Goal: Task Accomplishment & Management: Complete application form

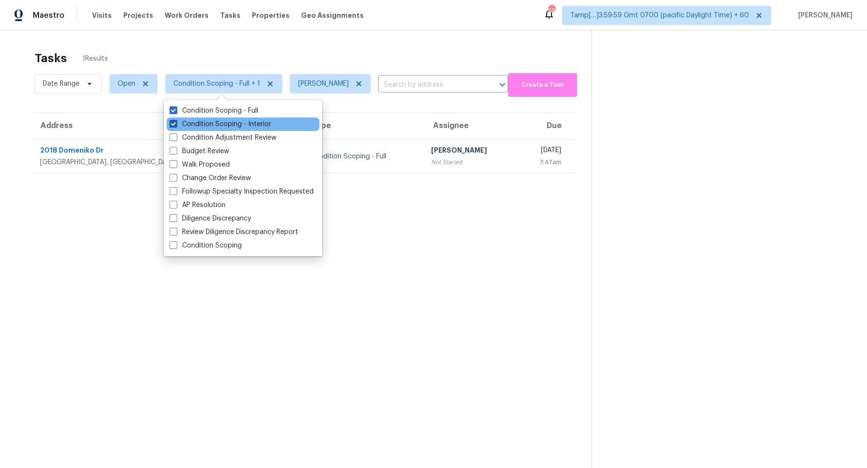
click at [200, 125] on label "Condition Scoping - Interior" at bounding box center [221, 124] width 102 height 10
click at [176, 125] on input "Condition Scoping - Interior" at bounding box center [173, 122] width 6 height 6
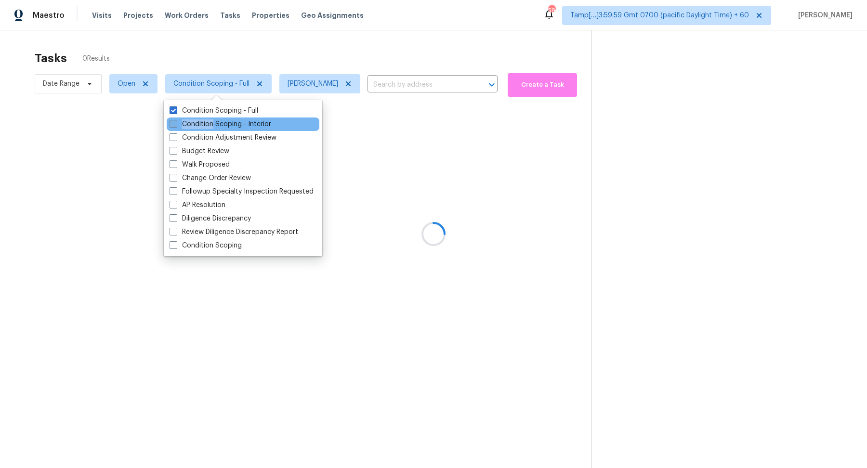
click at [200, 125] on label "Condition Scoping - Interior" at bounding box center [221, 124] width 102 height 10
click at [176, 125] on input "Condition Scoping - Interior" at bounding box center [173, 122] width 6 height 6
checkbox input "true"
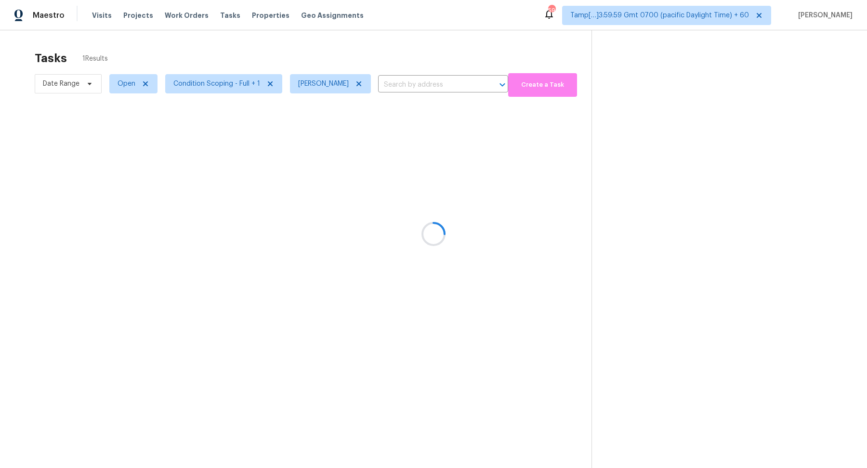
click at [320, 62] on div at bounding box center [433, 234] width 867 height 468
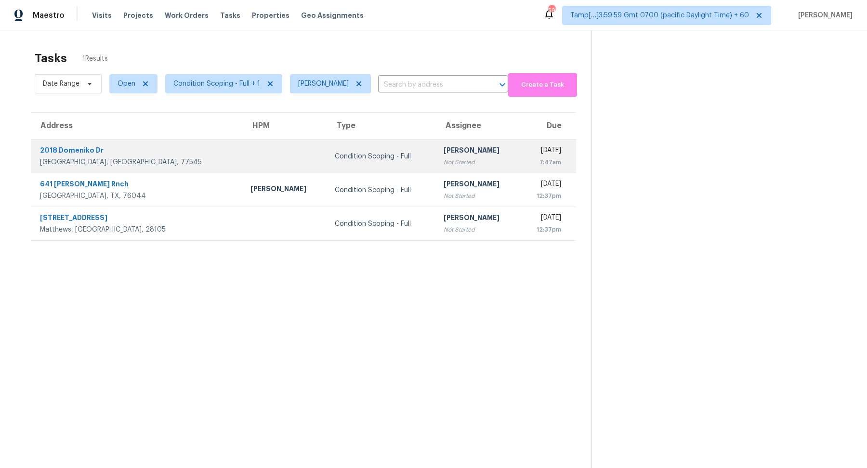
click at [361, 148] on td "Condition Scoping - Full" at bounding box center [381, 157] width 108 height 34
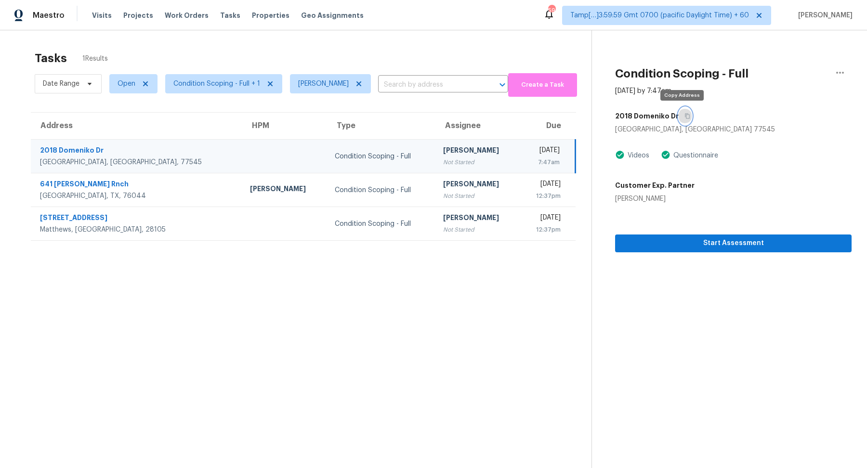
click at [680, 110] on button "button" at bounding box center [685, 115] width 13 height 17
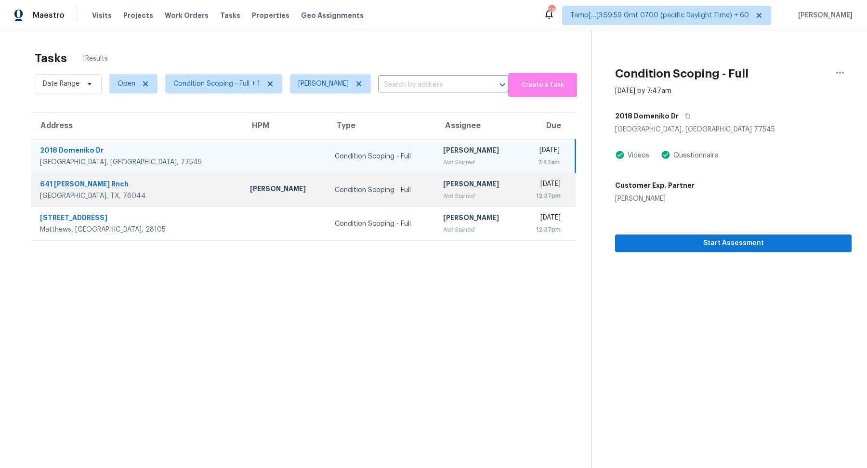
click at [362, 194] on div "Condition Scoping - Full" at bounding box center [381, 190] width 93 height 10
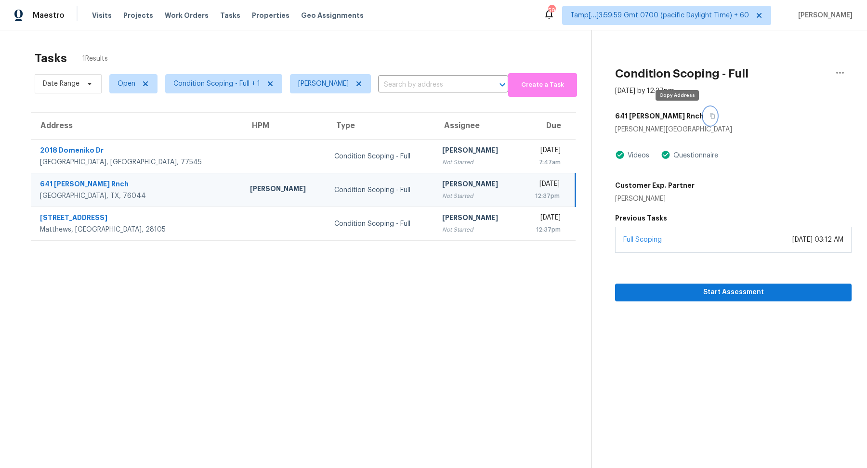
click at [710, 113] on icon "button" at bounding box center [713, 116] width 6 height 6
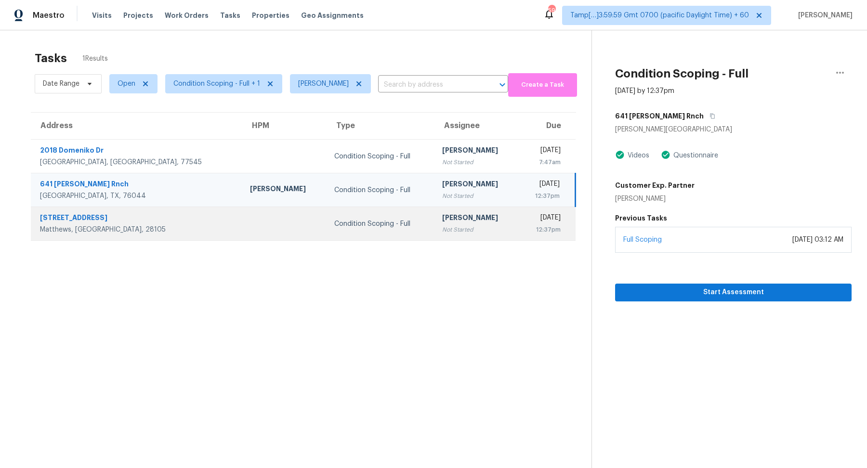
click at [442, 222] on div "[PERSON_NAME]" at bounding box center [476, 219] width 69 height 12
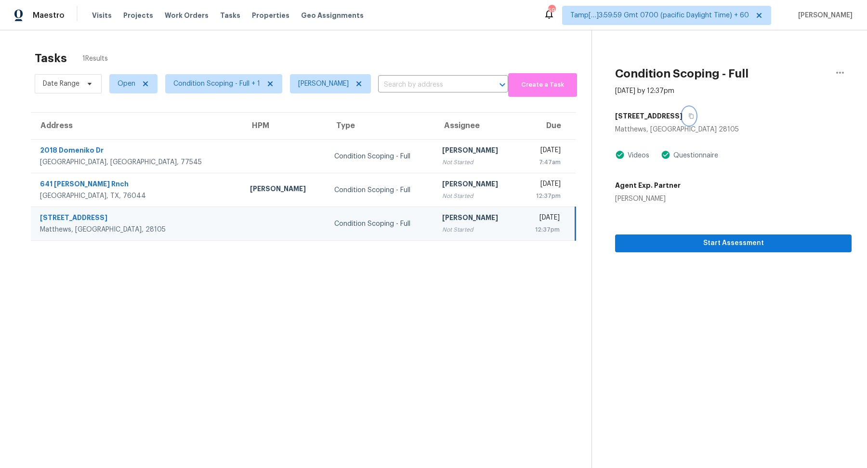
click at [696, 115] on button "button" at bounding box center [689, 115] width 13 height 17
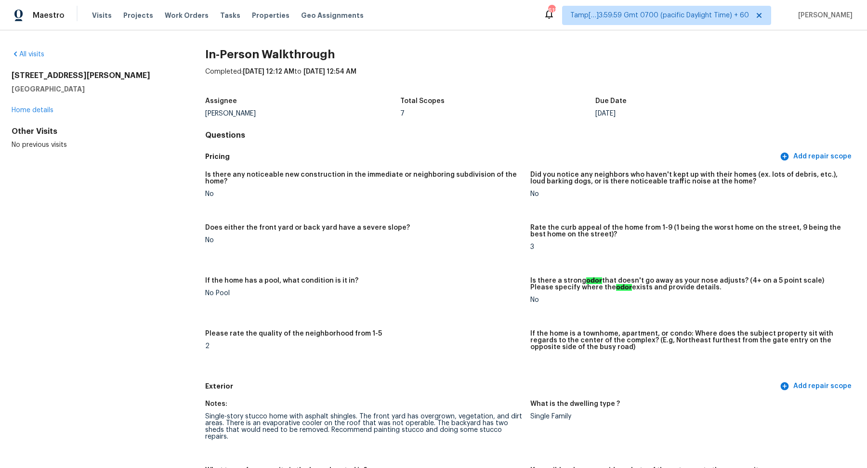
scroll to position [201, 0]
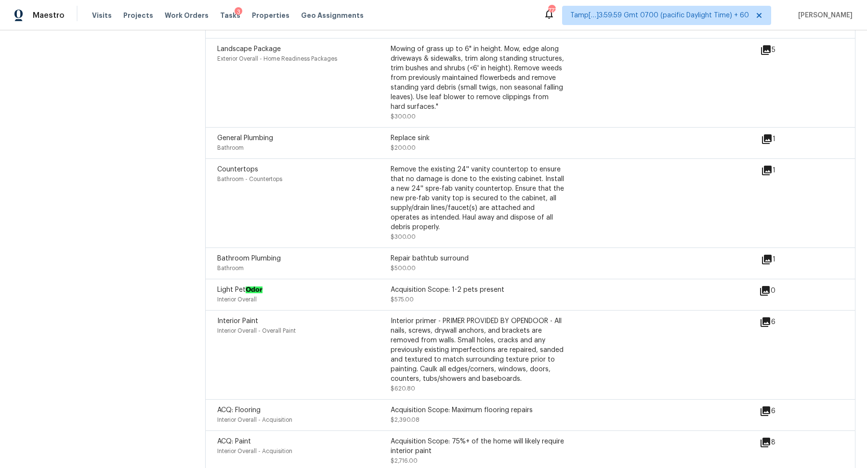
scroll to position [1433, 0]
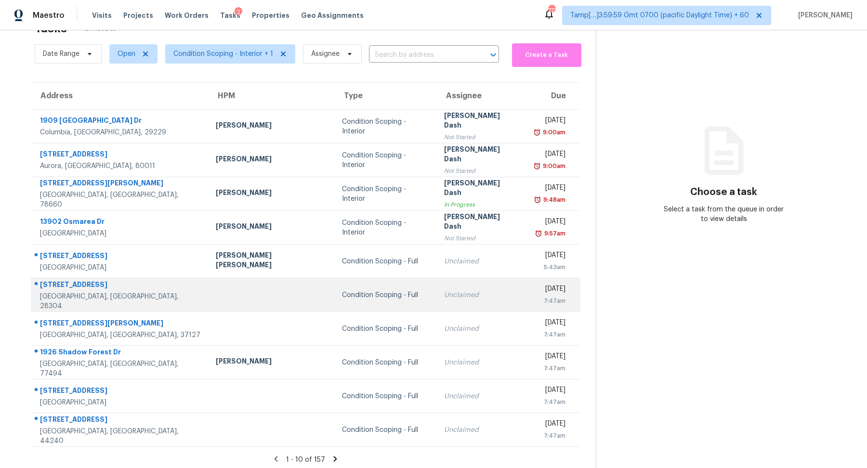
scroll to position [33, 0]
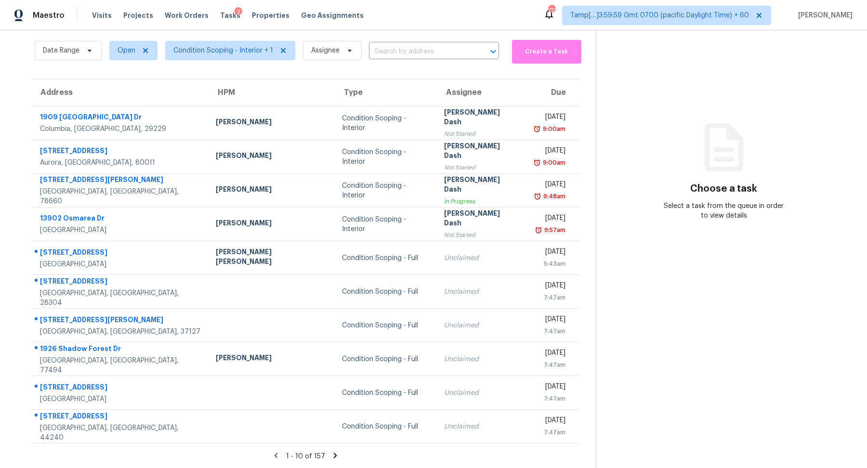
click at [333, 456] on icon at bounding box center [335, 455] width 9 height 9
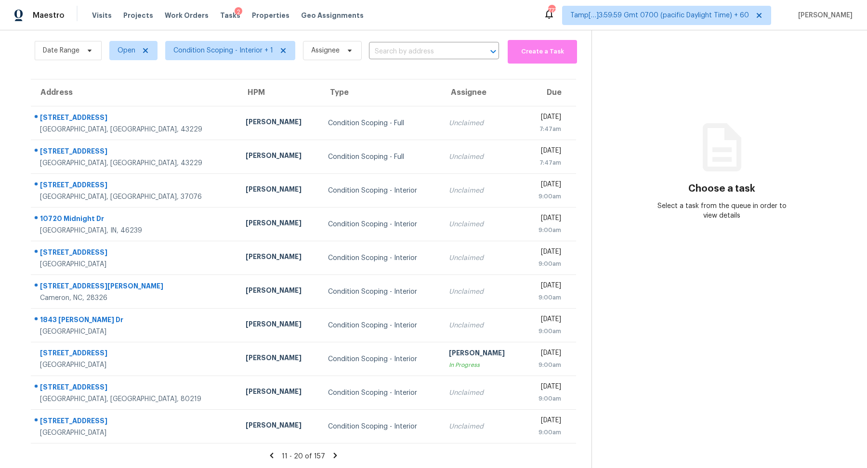
click at [237, 34] on div "Tasks 157 Results" at bounding box center [313, 25] width 557 height 25
click at [237, 55] on span "Condition Scoping - Interior + 1" at bounding box center [230, 50] width 130 height 19
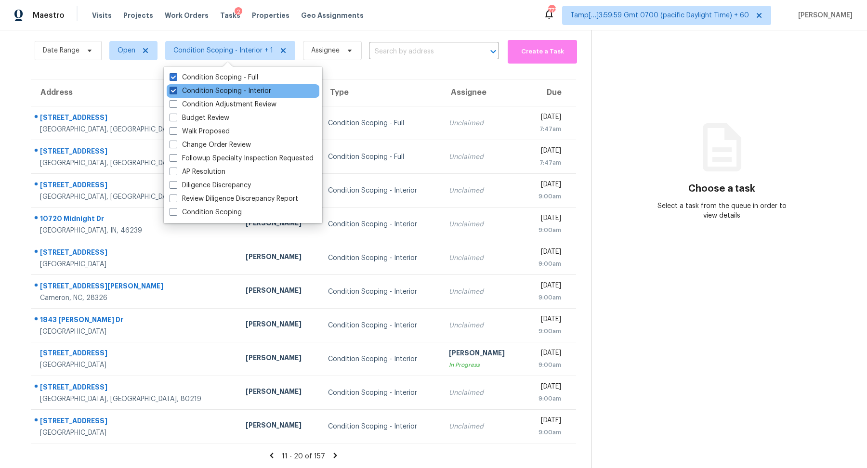
click at [242, 90] on label "Condition Scoping - Interior" at bounding box center [221, 91] width 102 height 10
click at [176, 90] on input "Condition Scoping - Interior" at bounding box center [173, 89] width 6 height 6
checkbox input "false"
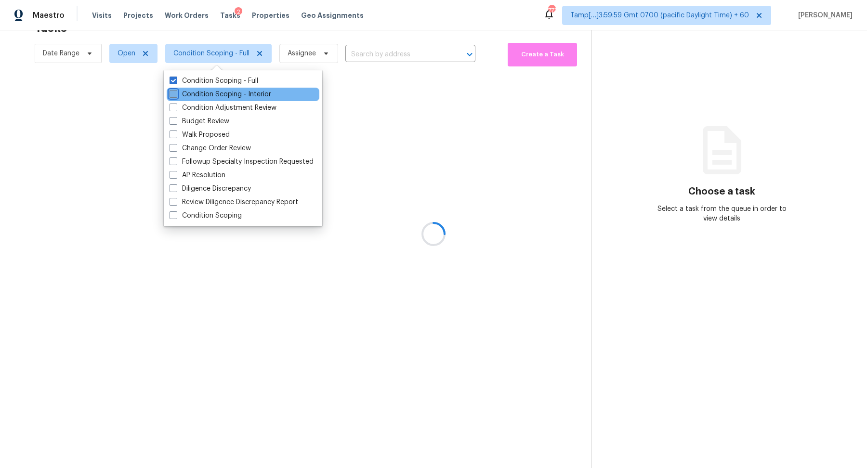
scroll to position [30, 0]
click at [341, 42] on div at bounding box center [433, 234] width 867 height 468
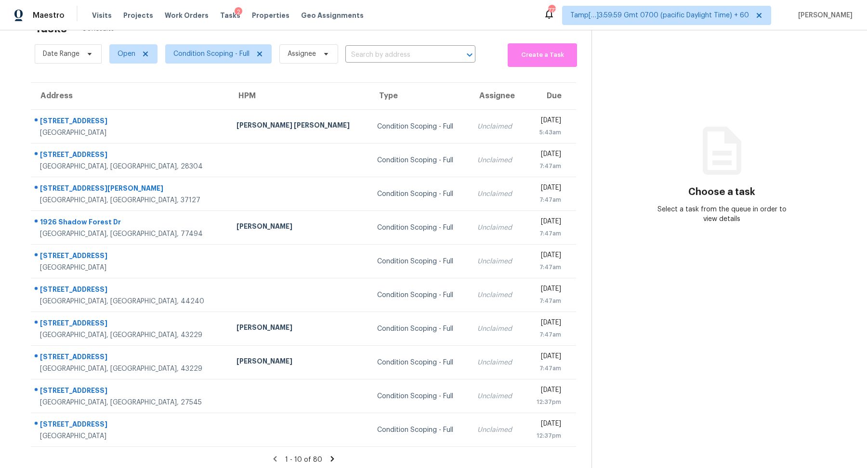
scroll to position [33, 0]
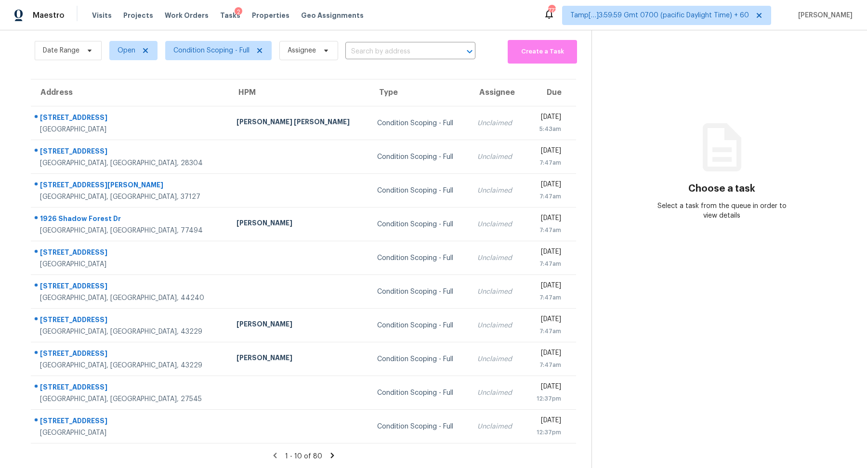
click at [330, 453] on icon at bounding box center [331, 455] width 3 height 5
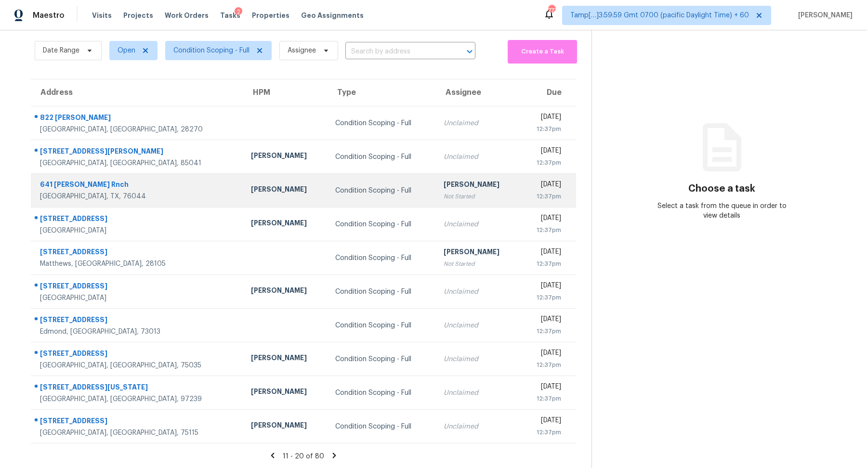
click at [466, 203] on td "Hariharan GV Not Started" at bounding box center [478, 191] width 84 height 34
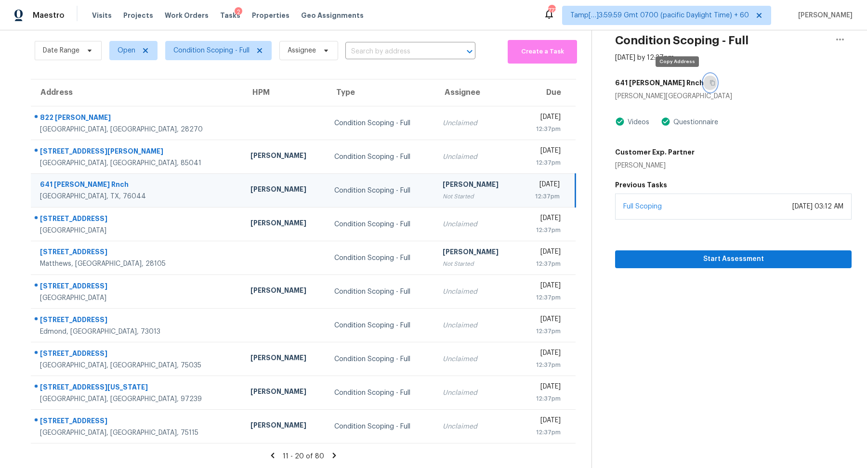
click at [710, 85] on icon "button" at bounding box center [713, 83] width 6 height 6
click at [640, 257] on span "Start Assessment" at bounding box center [733, 259] width 221 height 12
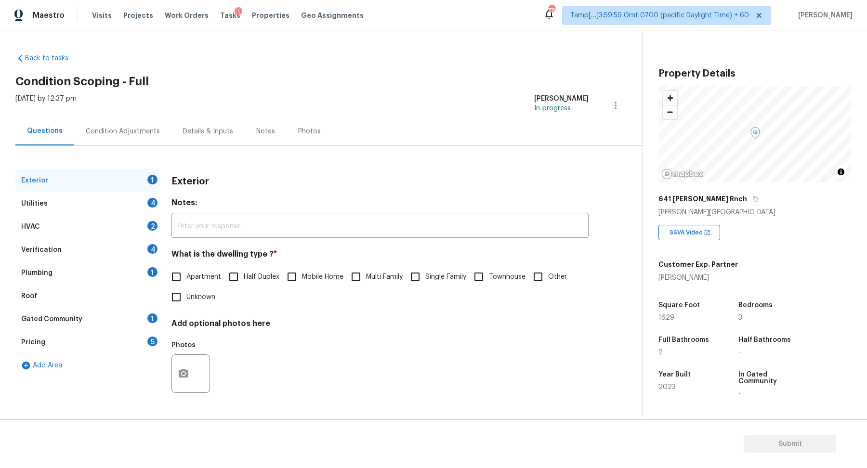
click at [438, 271] on label "Single Family" at bounding box center [435, 277] width 61 height 20
click at [425, 271] on input "Single Family" at bounding box center [415, 277] width 20 height 20
checkbox input "true"
click at [132, 208] on div "Utilities 4" at bounding box center [87, 203] width 145 height 23
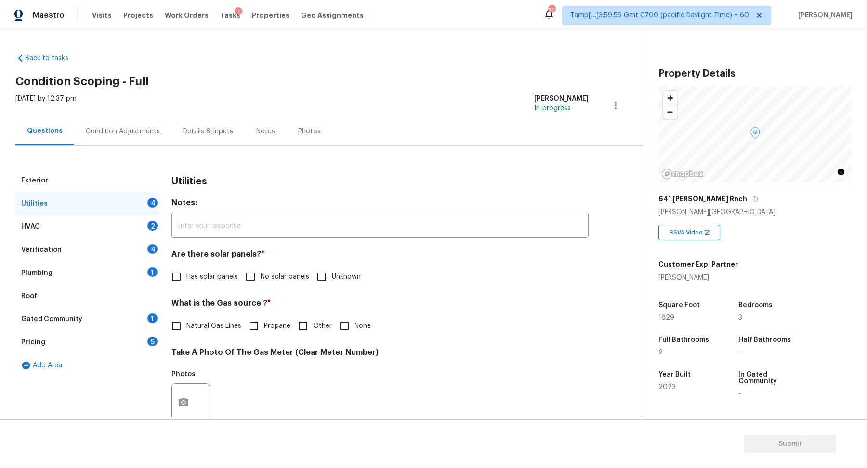
click at [276, 265] on div "Are there solar panels? * Has solar panels No solar panels Unknown" at bounding box center [380, 269] width 417 height 38
click at [149, 142] on div "Condition Adjustments" at bounding box center [122, 131] width 97 height 28
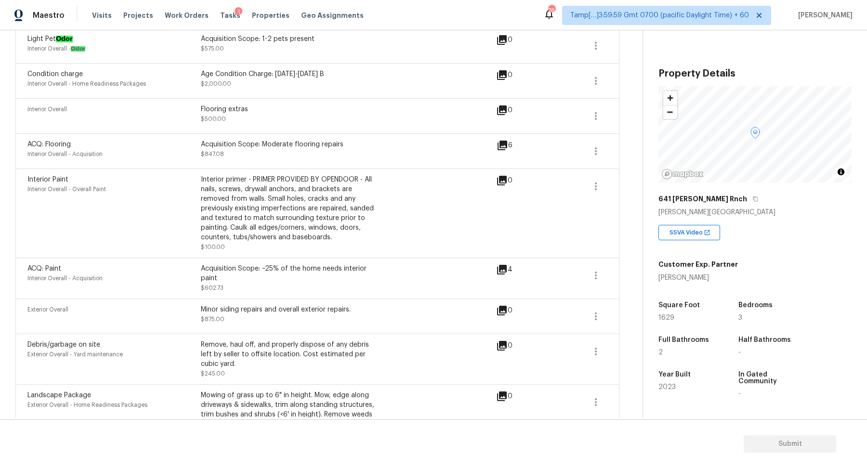
scroll to position [285, 0]
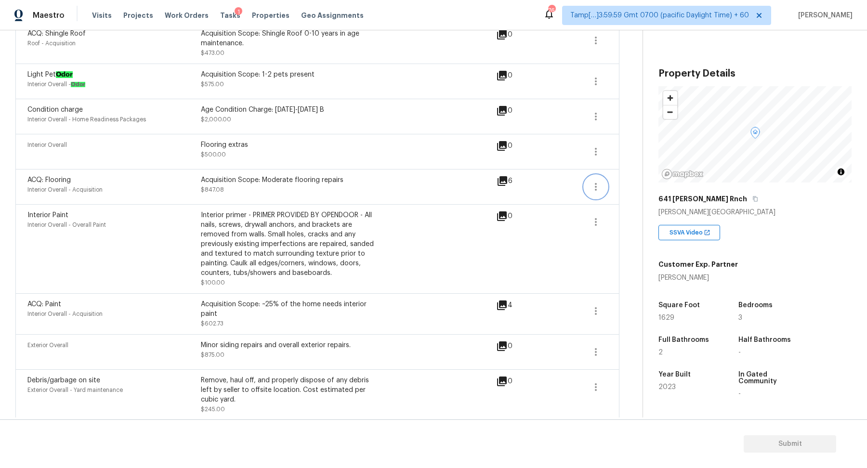
click at [604, 190] on button "button" at bounding box center [595, 186] width 23 height 23
click at [504, 181] on icon at bounding box center [503, 181] width 12 height 12
click at [597, 148] on icon "button" at bounding box center [596, 152] width 12 height 12
click at [627, 149] on div "Edit" at bounding box center [650, 149] width 75 height 10
click at [598, 217] on body "Maestro Visits Projects Work Orders Tasks 1 Properties Geo Assignments 764 Tamp…" at bounding box center [433, 234] width 867 height 468
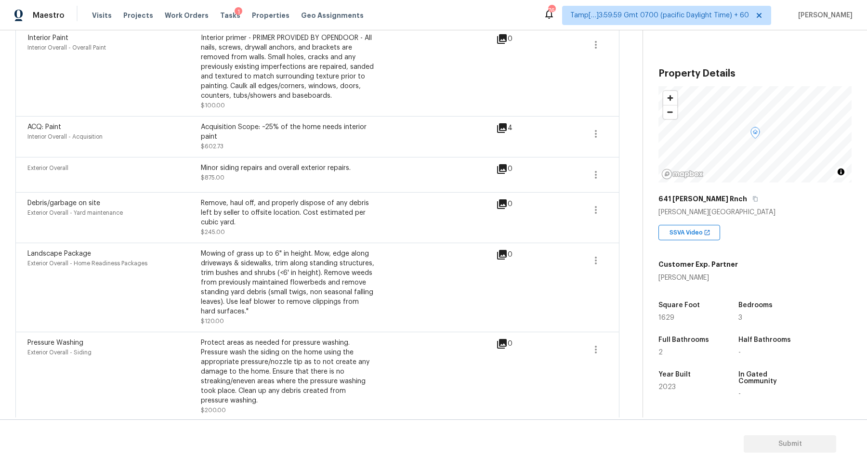
scroll to position [467, 0]
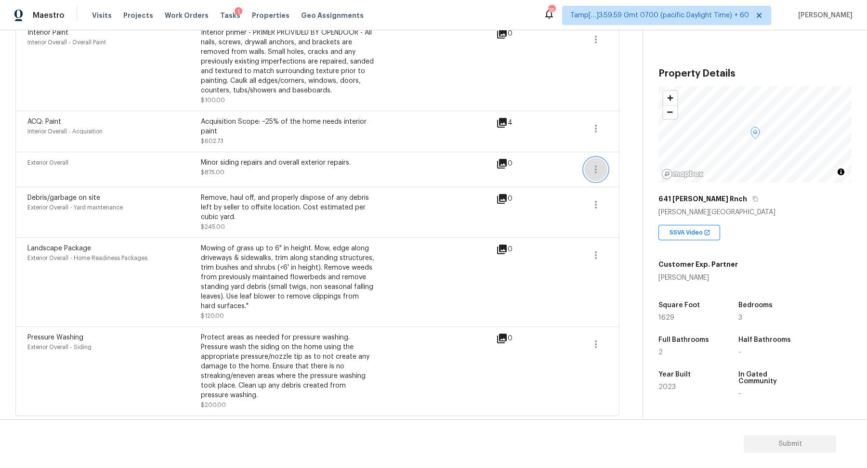
click at [597, 166] on icon "button" at bounding box center [596, 170] width 12 height 12
click at [624, 168] on div "Edit" at bounding box center [650, 166] width 75 height 10
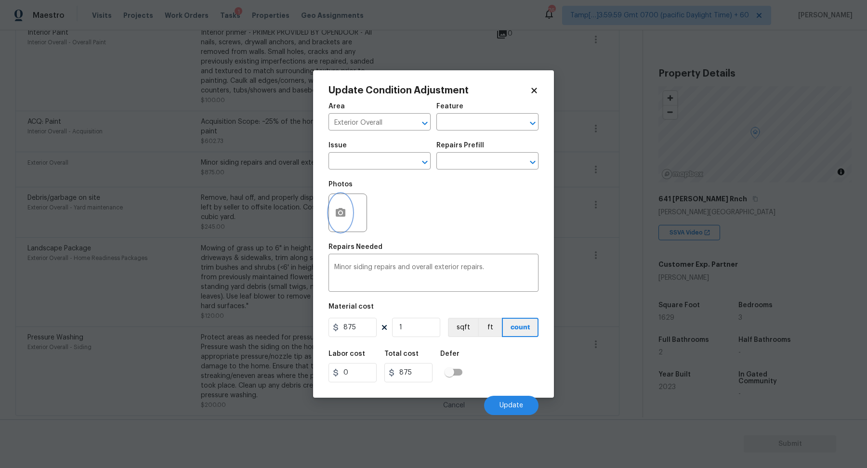
click at [339, 212] on circle "button" at bounding box center [340, 212] width 3 height 3
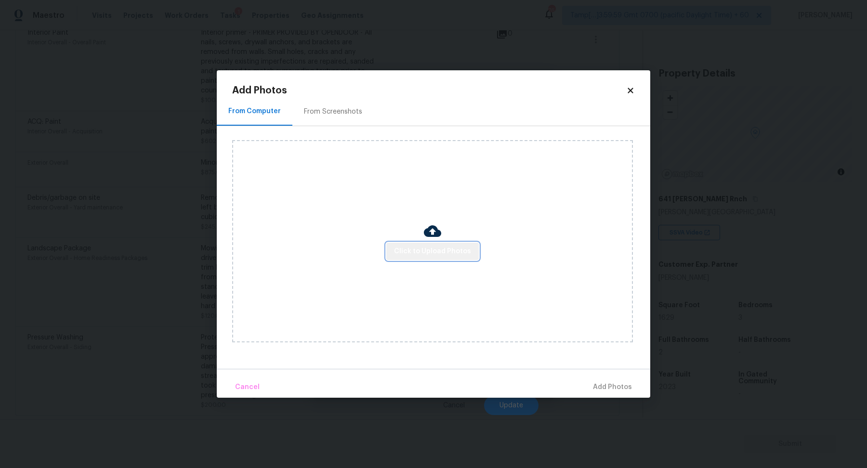
click at [443, 243] on button "Click to Upload Photos" at bounding box center [432, 252] width 93 height 18
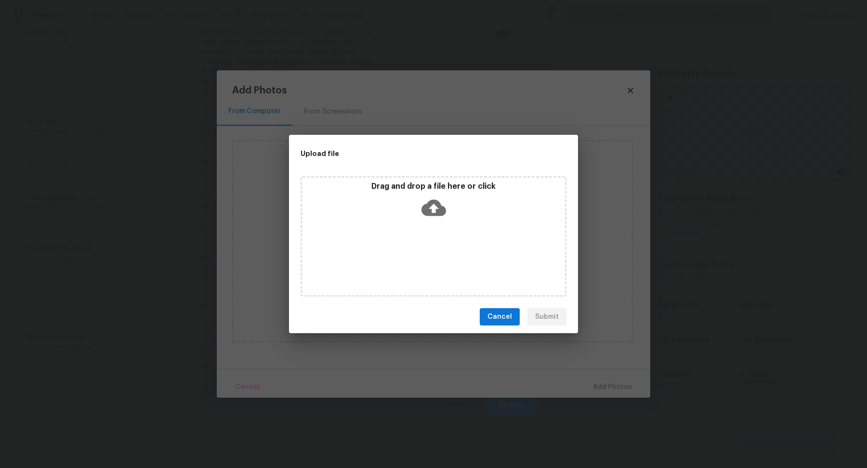
click at [455, 227] on div "Drag and drop a file here or click" at bounding box center [434, 236] width 266 height 120
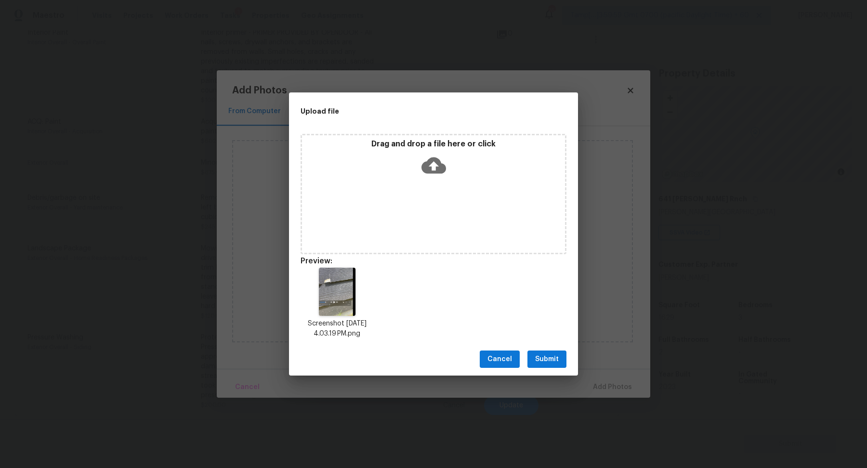
click at [551, 359] on span "Submit" at bounding box center [547, 360] width 24 height 12
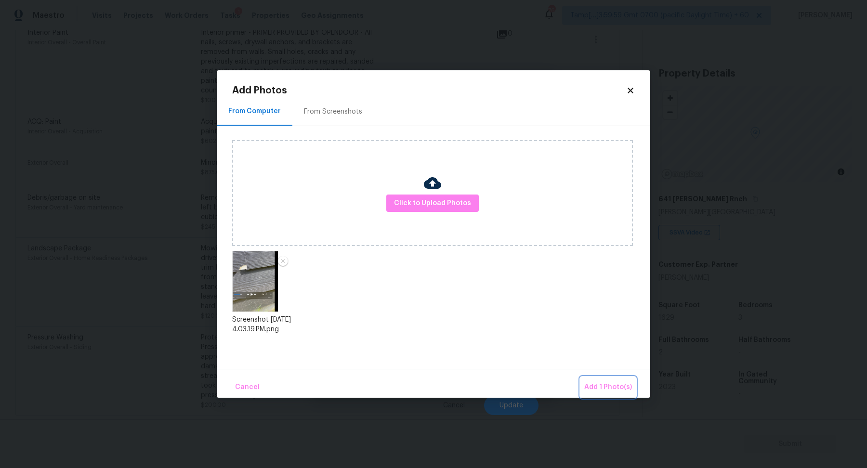
click at [609, 384] on span "Add 1 Photo(s)" at bounding box center [608, 388] width 48 height 12
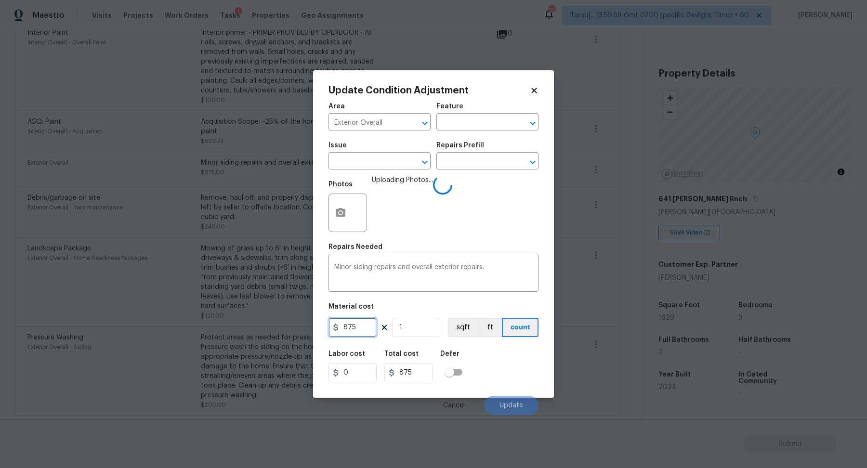
click at [364, 326] on input "875" at bounding box center [353, 327] width 48 height 19
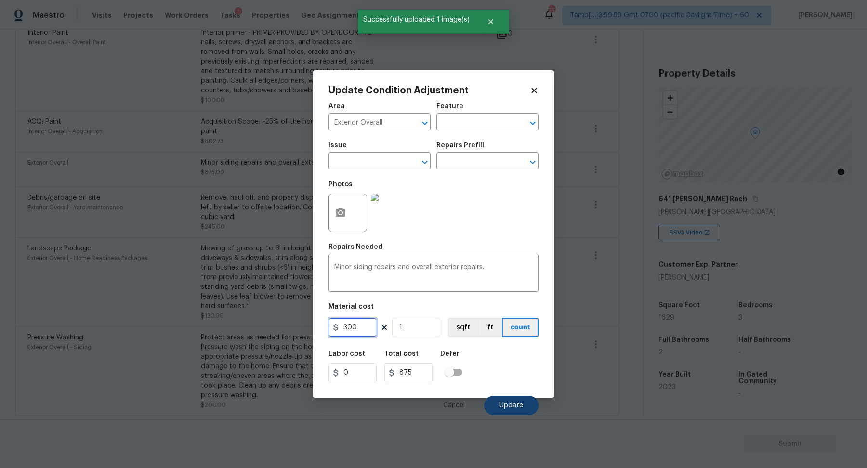
type input "300"
click at [505, 397] on button "Update" at bounding box center [511, 405] width 54 height 19
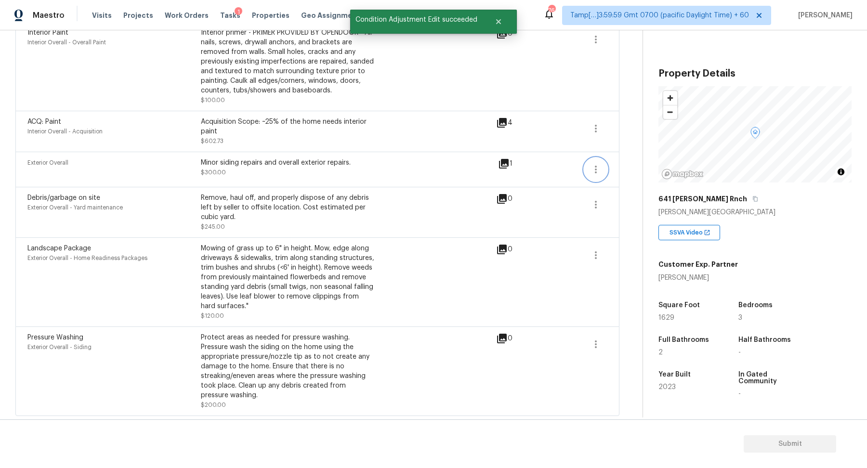
click at [605, 170] on button "button" at bounding box center [595, 169] width 23 height 23
click at [622, 170] on div "Edit" at bounding box center [650, 166] width 75 height 10
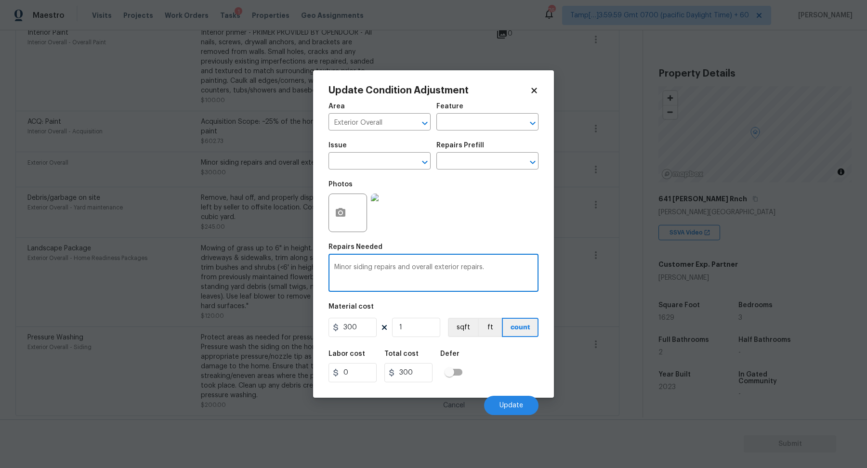
drag, startPoint x: 399, startPoint y: 268, endPoint x: 542, endPoint y: 266, distance: 142.6
click at [542, 266] on div "Update Condition Adjustment Area Exterior Overall ​ Feature ​ Issue ​ Repairs P…" at bounding box center [433, 234] width 241 height 328
type textarea "Minor siding repairs."
click at [510, 401] on button "Update" at bounding box center [511, 405] width 54 height 19
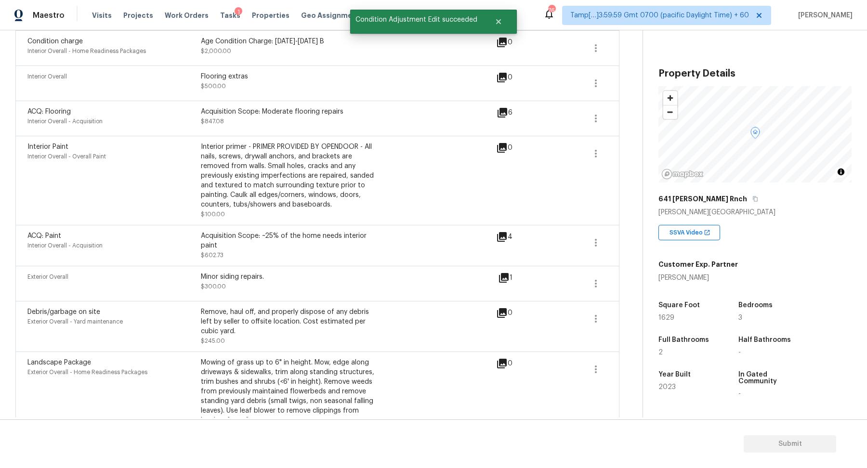
scroll to position [327, 0]
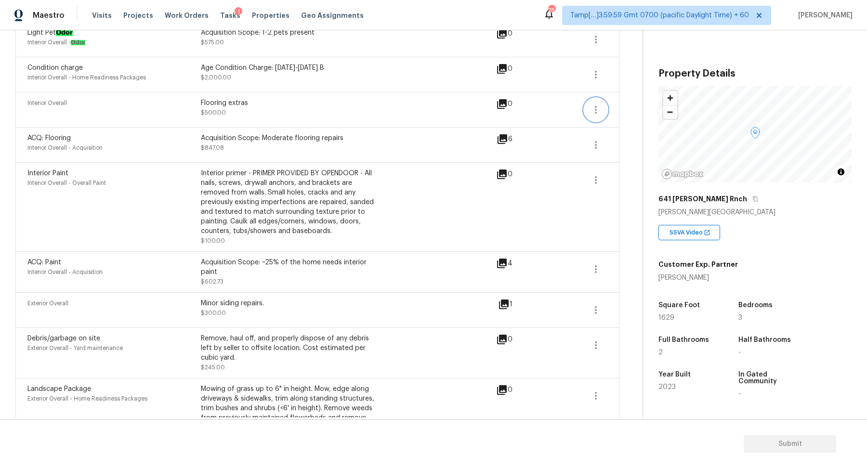
click at [600, 106] on icon "button" at bounding box center [596, 110] width 12 height 12
click at [628, 107] on div "Edit" at bounding box center [650, 107] width 75 height 10
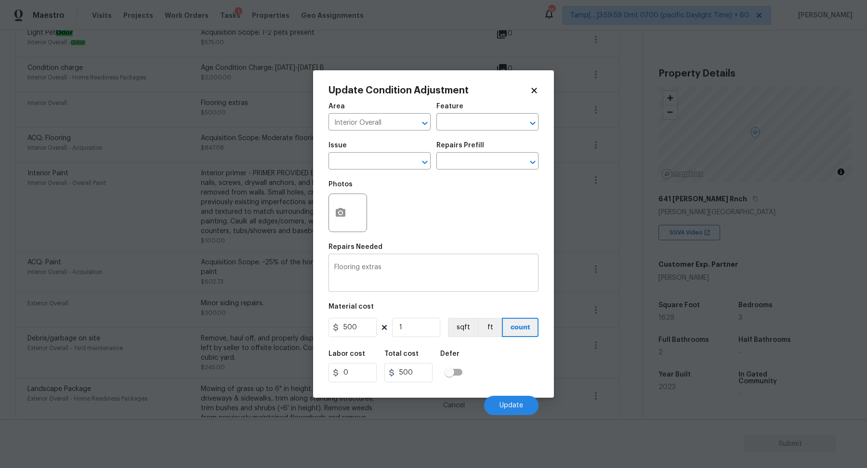
click at [417, 278] on textarea "Flooring extras" at bounding box center [433, 274] width 198 height 20
click at [353, 321] on input "500" at bounding box center [353, 327] width 48 height 19
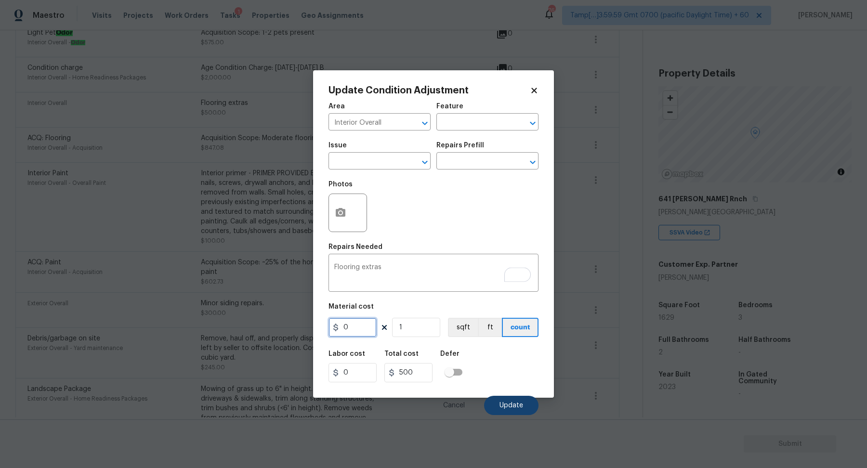
type input "0"
click at [522, 409] on span "Update" at bounding box center [512, 405] width 24 height 7
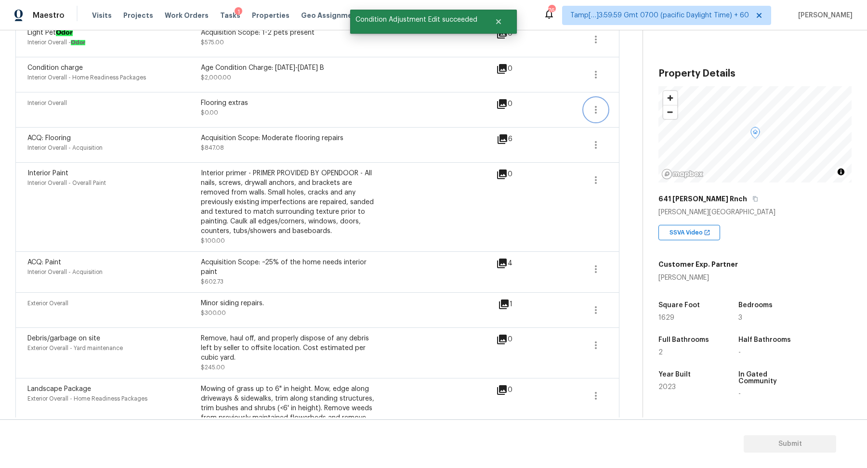
click at [596, 112] on icon "button" at bounding box center [596, 110] width 2 height 8
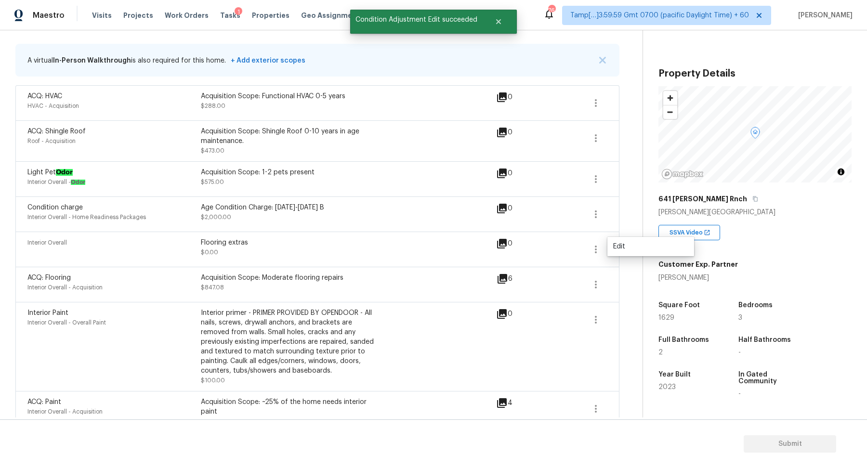
scroll to position [183, 0]
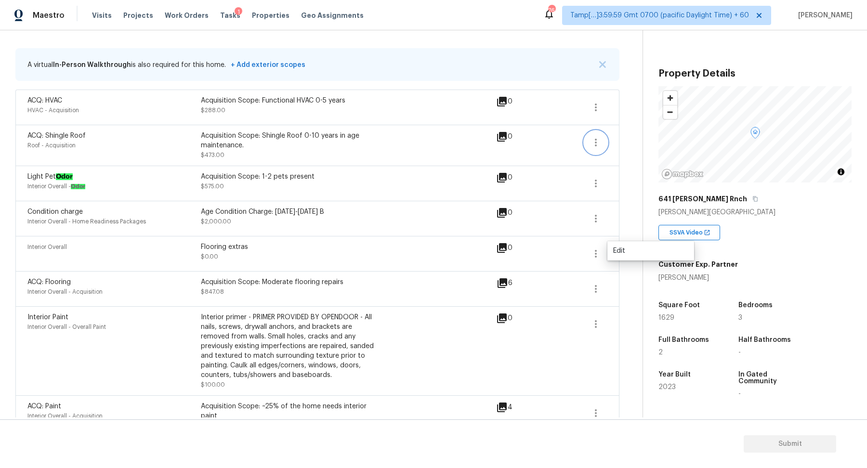
click at [595, 150] on button "button" at bounding box center [595, 142] width 23 height 23
click at [624, 145] on link "Edit" at bounding box center [651, 139] width 82 height 14
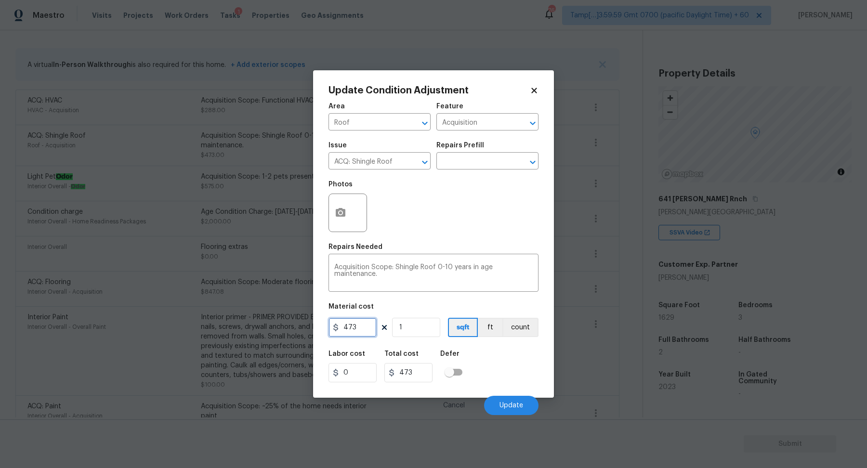
click at [365, 326] on input "473" at bounding box center [353, 327] width 48 height 19
click at [486, 157] on input "text" at bounding box center [473, 162] width 75 height 15
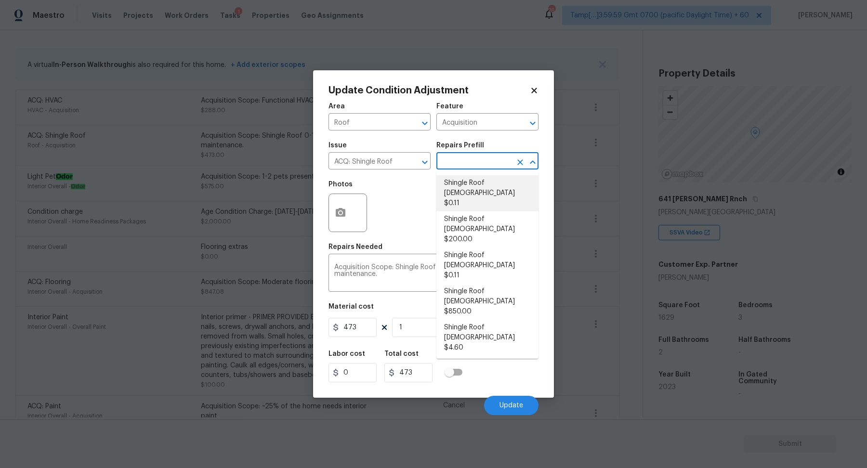
click at [484, 185] on li "Shingle Roof 0-10 Years Old $0.11" at bounding box center [487, 193] width 102 height 36
type input "0.11"
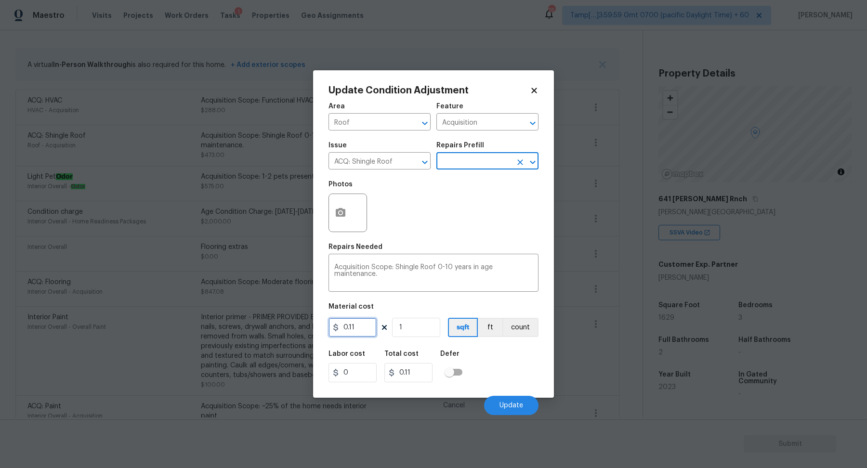
click at [361, 326] on input "0.11" at bounding box center [353, 327] width 48 height 19
type input "0.14"
click at [434, 330] on input "1" at bounding box center [416, 327] width 48 height 19
type input "0.14"
type input "16"
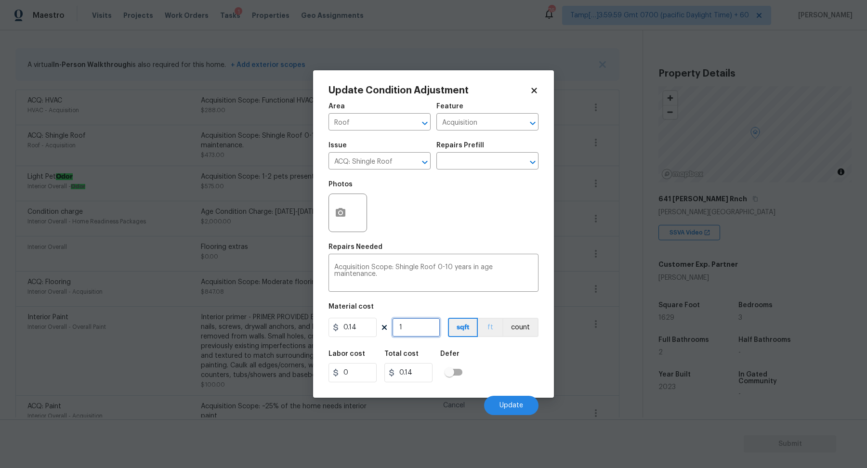
type input "2.24"
type input "162"
type input "22.680000000000003"
type input "1629"
type input "228.06000000000003"
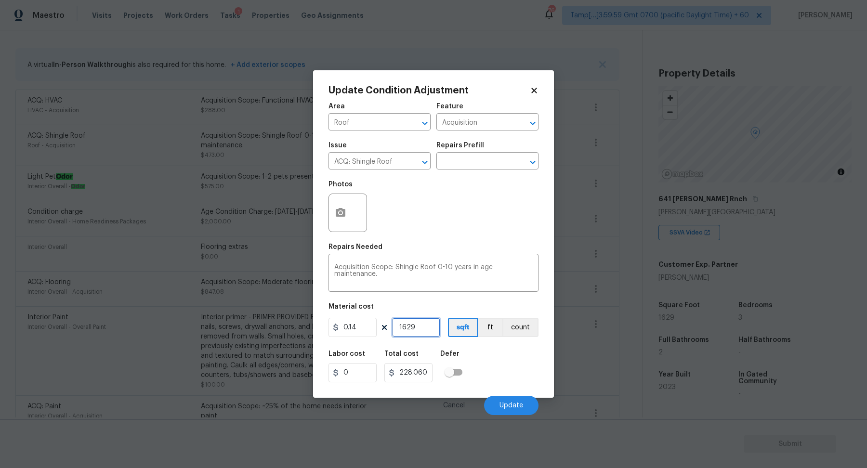
type input "1629"
click at [367, 328] on input "0.14" at bounding box center [353, 327] width 48 height 19
type input "0.29"
click at [426, 323] on input "1629" at bounding box center [416, 327] width 48 height 19
click at [426, 378] on input "472.4099999999999" at bounding box center [408, 372] width 48 height 19
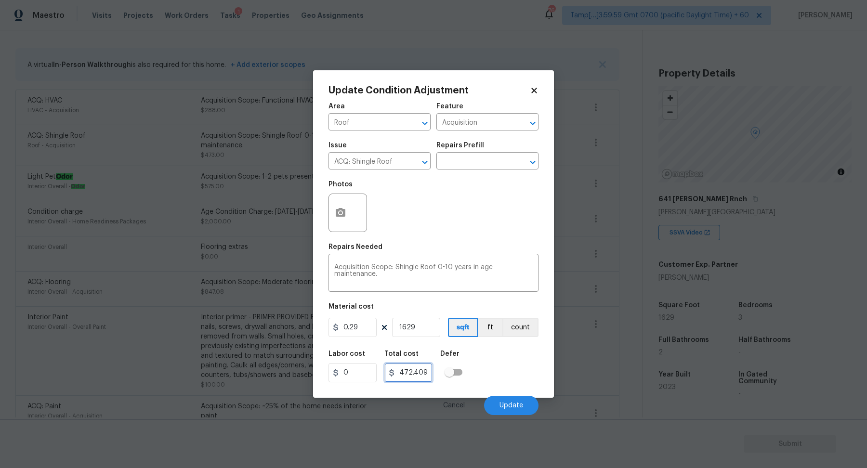
click at [426, 378] on input "472.4099999999999" at bounding box center [408, 372] width 48 height 19
type input "472.4099999999999"
click at [405, 354] on h5 "Total cost" at bounding box center [401, 354] width 34 height 7
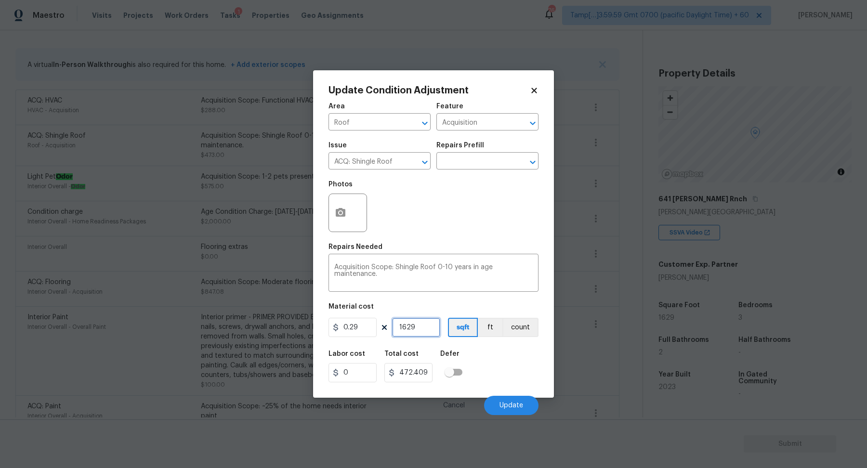
click at [424, 331] on input "1629" at bounding box center [416, 327] width 48 height 19
type input "1"
type input "0.29"
type input "1"
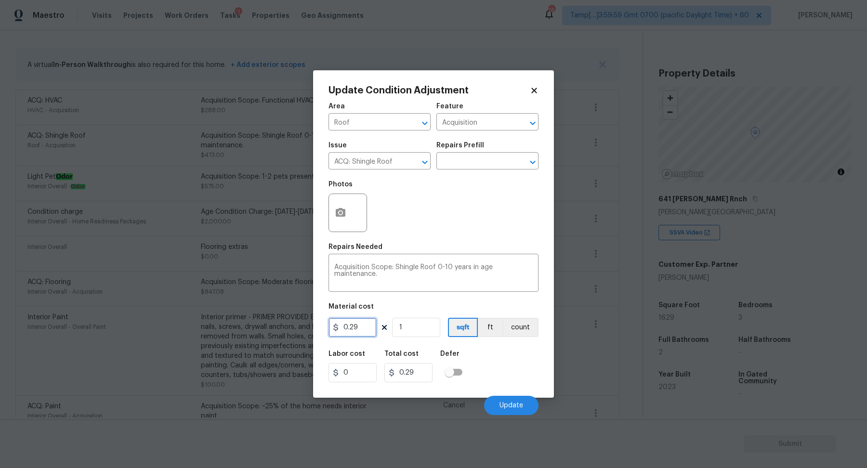
click at [358, 330] on input "0.29" at bounding box center [353, 327] width 48 height 19
type input "473"
click at [501, 399] on button "Update" at bounding box center [511, 405] width 54 height 19
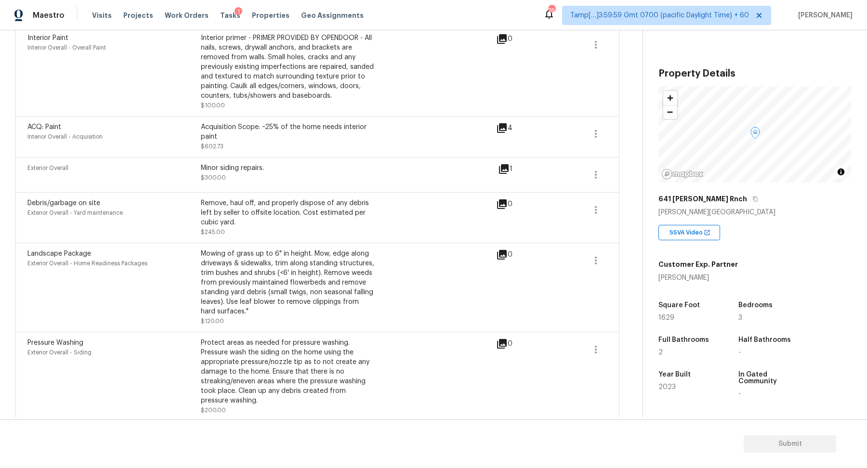
scroll to position [467, 0]
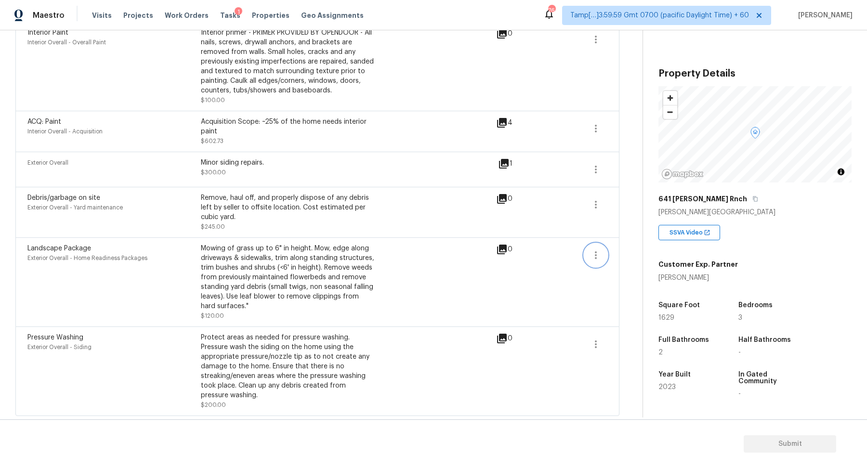
click at [595, 254] on icon "button" at bounding box center [596, 255] width 2 height 8
click at [619, 253] on div "Edit" at bounding box center [650, 252] width 75 height 10
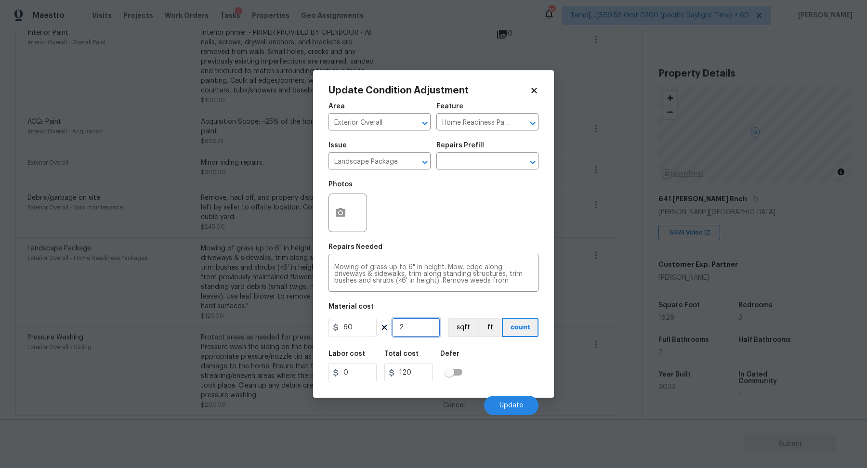
click at [413, 322] on input "2" at bounding box center [416, 327] width 48 height 19
type input "1"
type input "60"
type input "1"
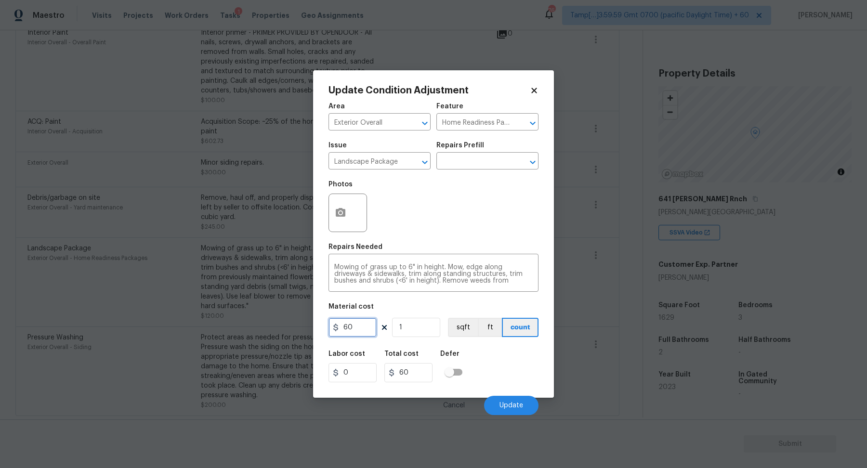
click at [363, 329] on input "60" at bounding box center [353, 327] width 48 height 19
type input "200"
click at [501, 405] on span "Update" at bounding box center [512, 405] width 24 height 7
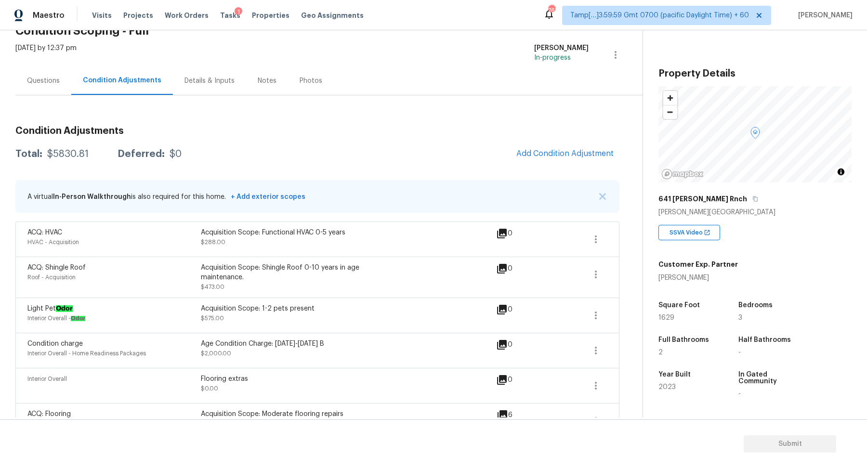
scroll to position [34, 0]
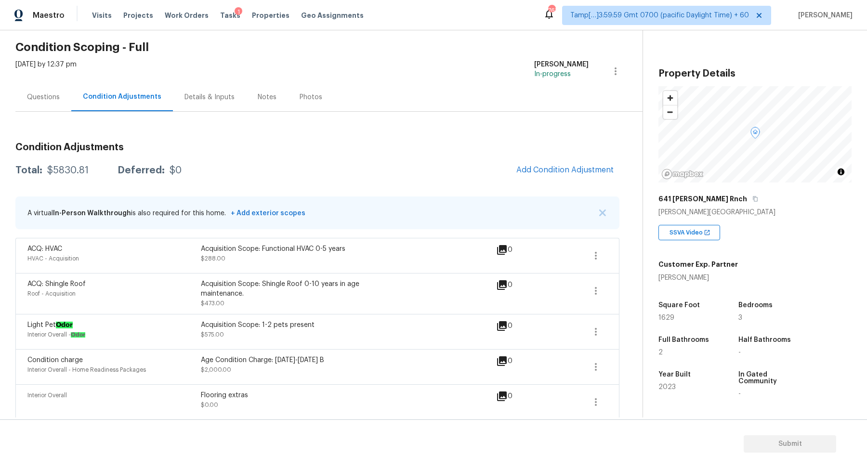
click at [42, 107] on div "Questions" at bounding box center [43, 97] width 56 height 28
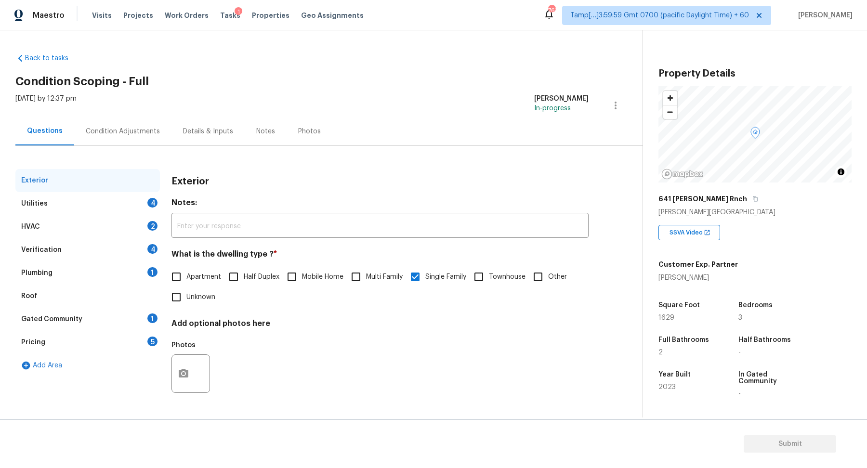
click at [137, 204] on div "Utilities 4" at bounding box center [87, 203] width 145 height 23
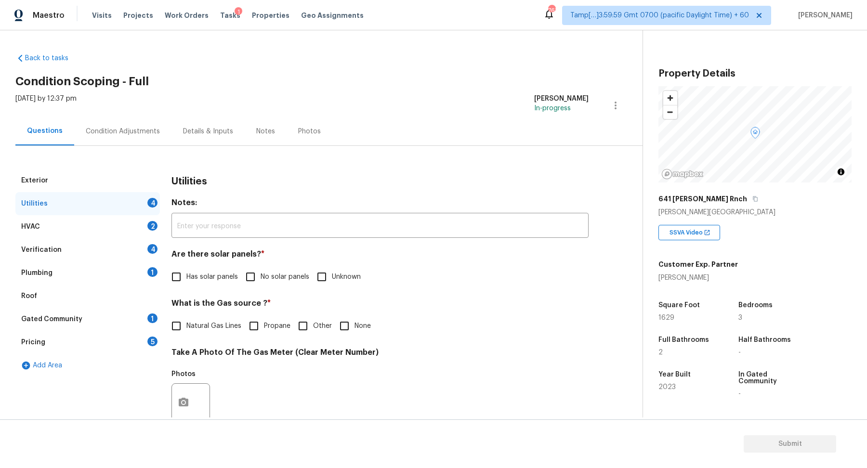
click at [271, 280] on span "No solar panels" at bounding box center [285, 277] width 49 height 10
click at [261, 280] on input "No solar panels" at bounding box center [250, 277] width 20 height 20
checkbox input "true"
click at [222, 324] on span "Natural Gas Lines" at bounding box center [213, 326] width 55 height 10
click at [186, 324] on input "Natural Gas Lines" at bounding box center [176, 326] width 20 height 20
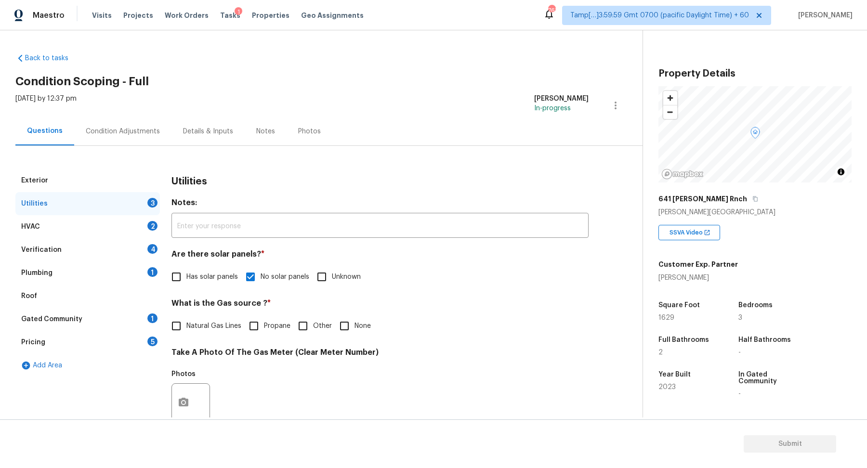
checkbox input "true"
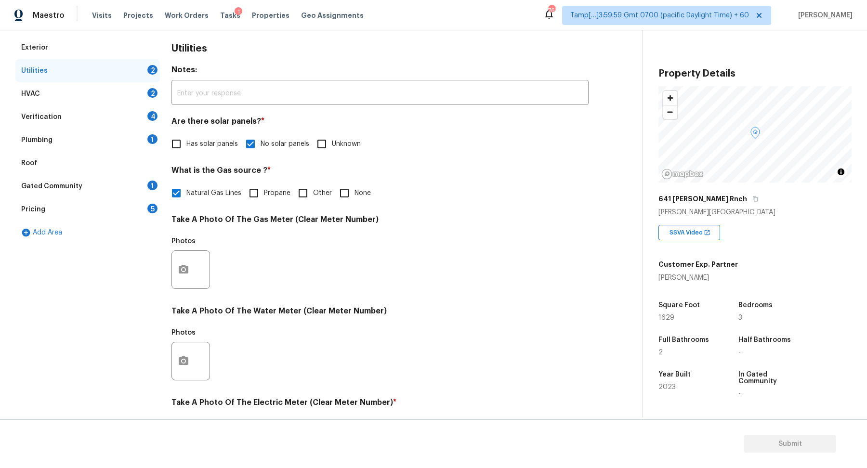
scroll to position [256, 0]
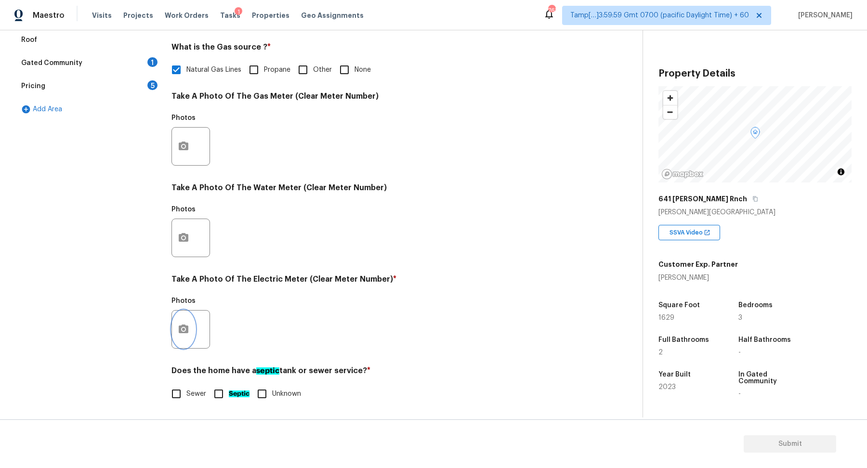
click at [184, 320] on button "button" at bounding box center [183, 330] width 23 height 38
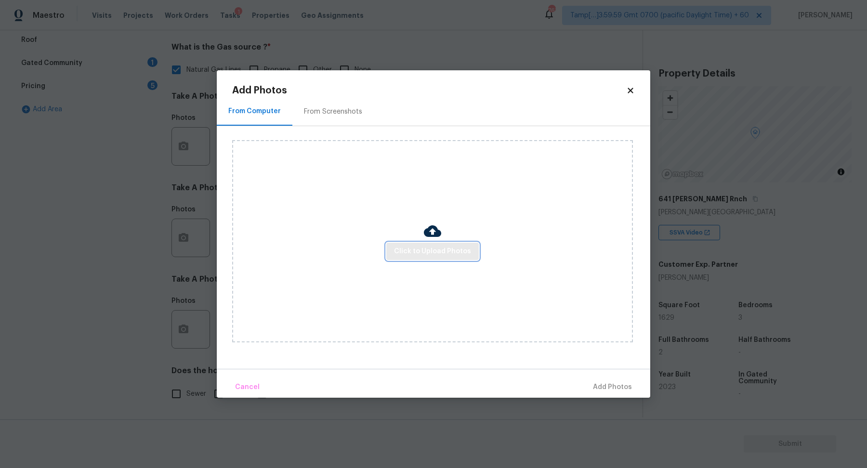
click at [425, 259] on button "Click to Upload Photos" at bounding box center [432, 252] width 93 height 18
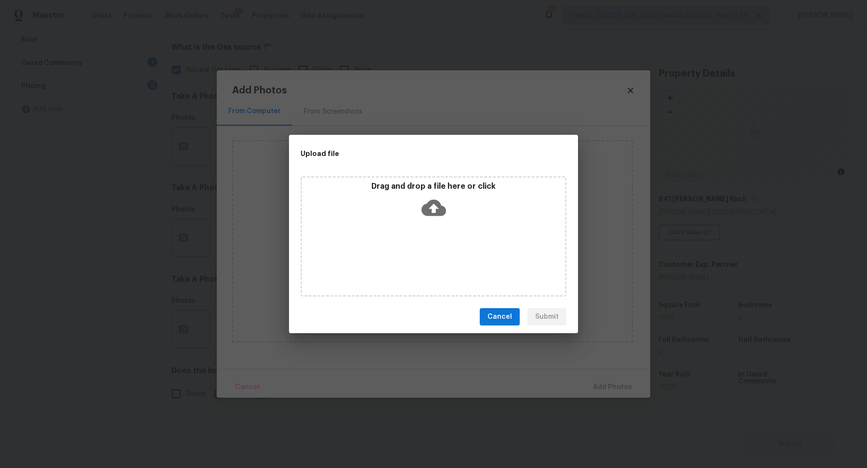
click at [422, 220] on div "Drag and drop a file here or click" at bounding box center [433, 202] width 263 height 41
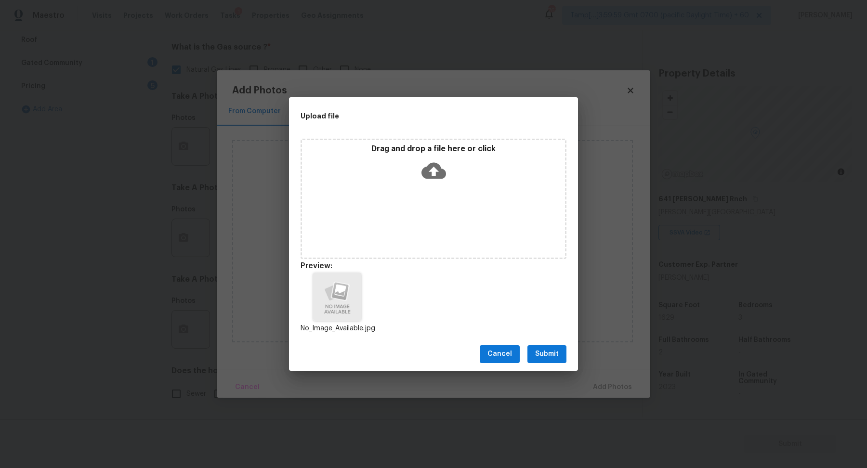
click at [555, 352] on span "Submit" at bounding box center [547, 354] width 24 height 12
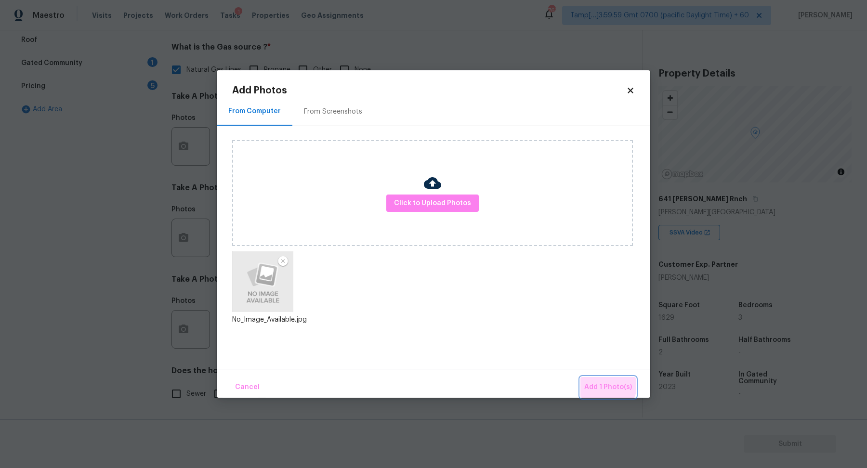
click at [593, 379] on button "Add 1 Photo(s)" at bounding box center [608, 387] width 55 height 21
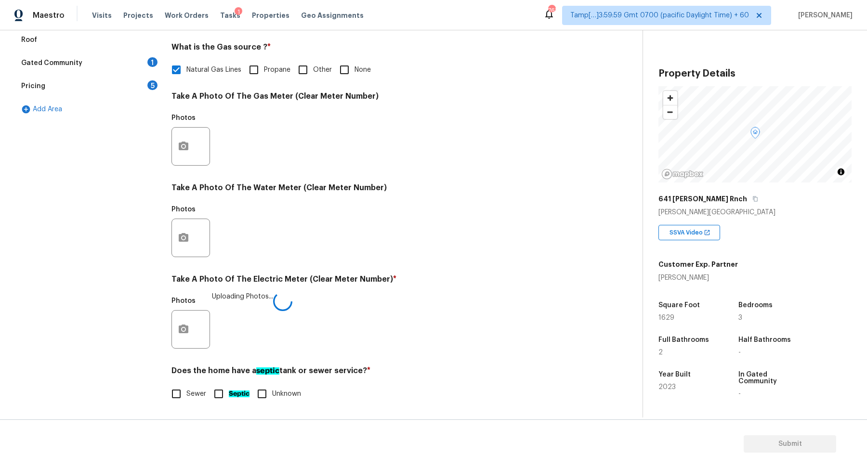
click at [170, 400] on input "Sewer" at bounding box center [176, 394] width 20 height 20
checkbox input "true"
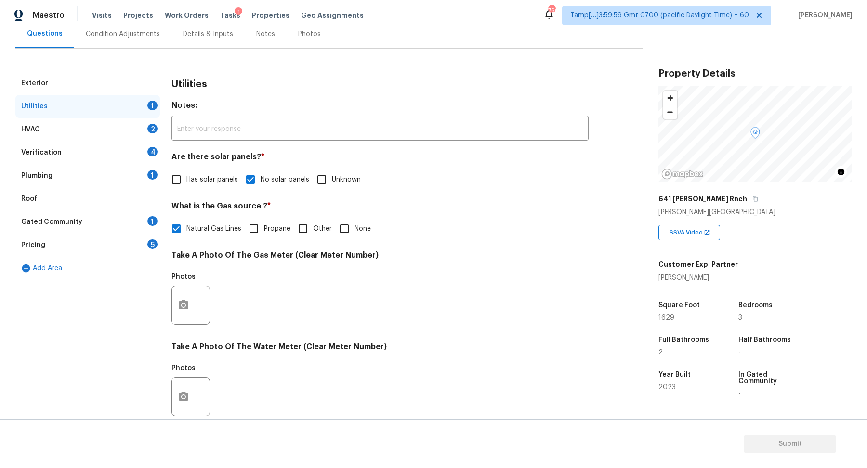
scroll to position [85, 0]
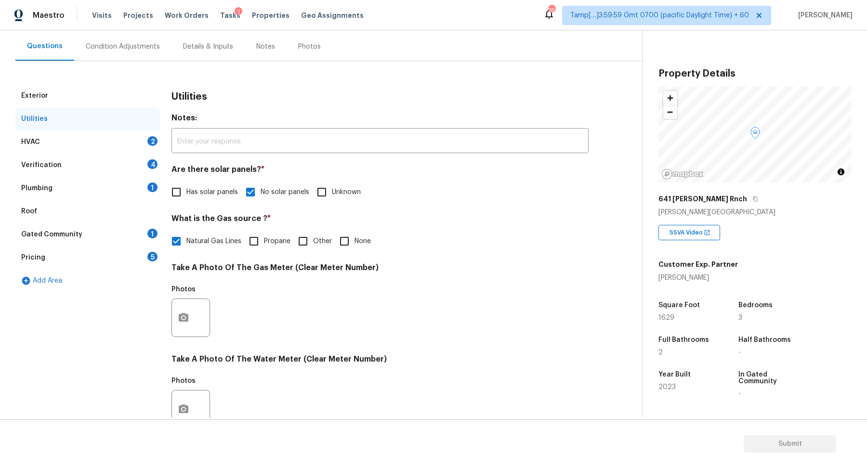
click at [145, 144] on div "HVAC 2" at bounding box center [87, 142] width 145 height 23
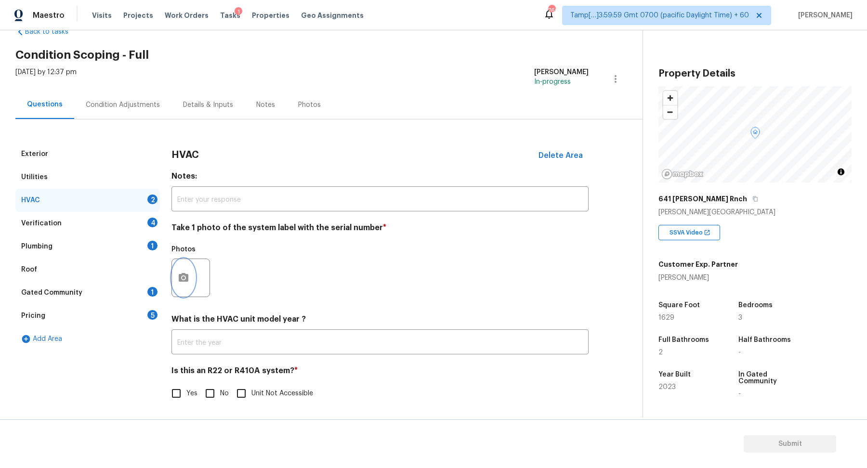
click at [188, 272] on icon "button" at bounding box center [184, 278] width 12 height 12
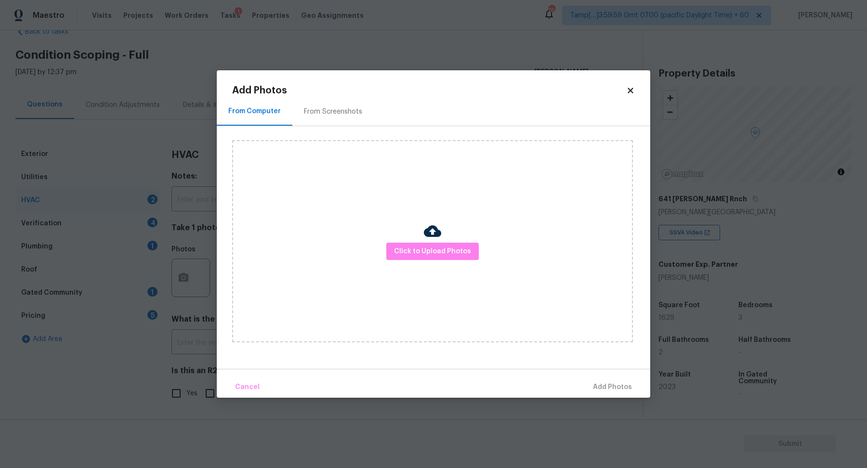
click at [195, 241] on body "Maestro Visits Projects Work Orders Tasks 1 Properties Geo Assignments 760 Tamp…" at bounding box center [433, 234] width 867 height 468
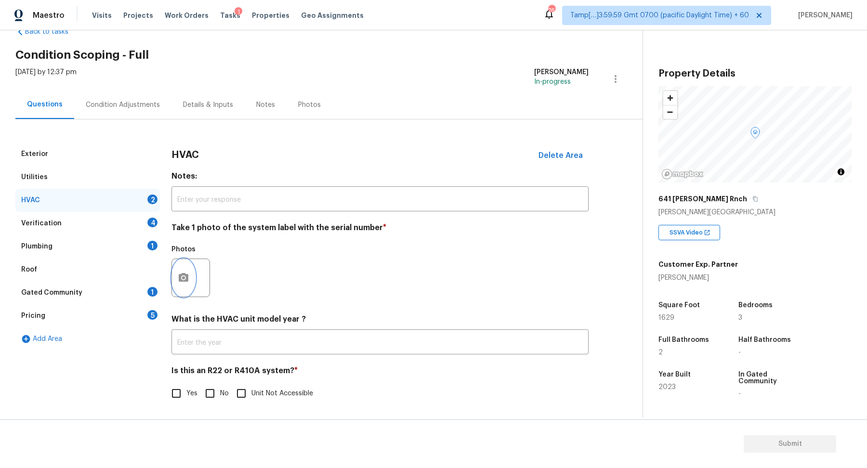
click at [185, 272] on icon "button" at bounding box center [184, 278] width 12 height 12
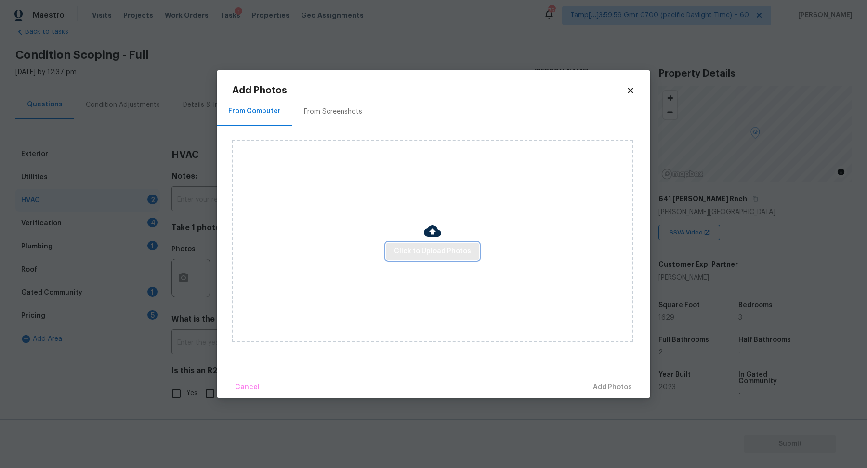
click at [407, 250] on span "Click to Upload Photos" at bounding box center [432, 252] width 77 height 12
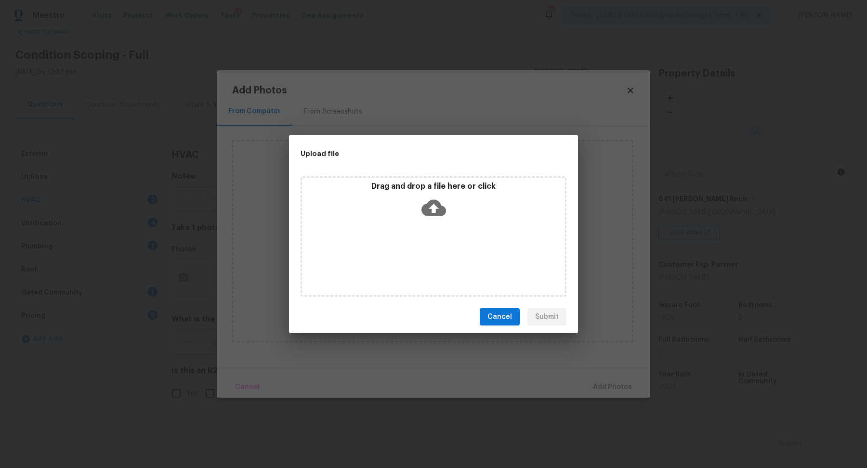
click at [436, 229] on div "Drag and drop a file here or click" at bounding box center [434, 236] width 266 height 120
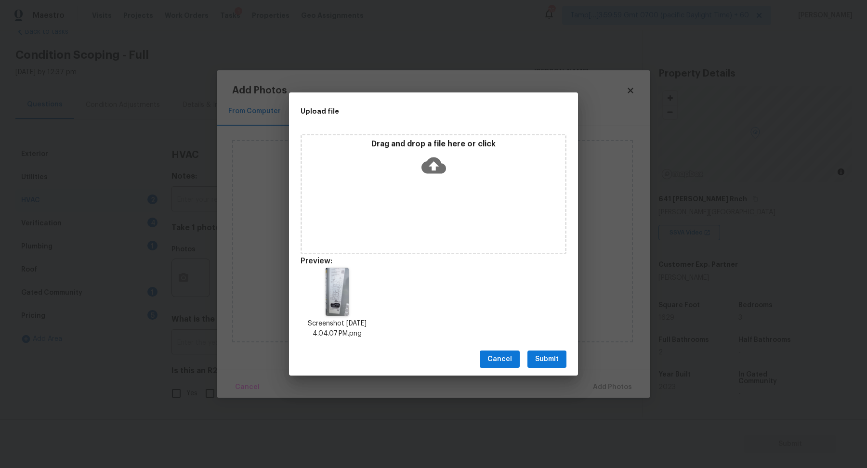
click at [542, 357] on span "Submit" at bounding box center [547, 360] width 24 height 12
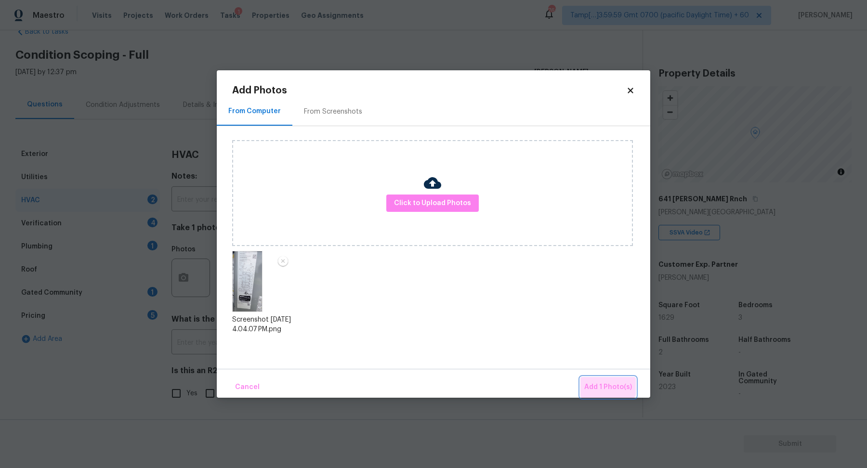
click at [600, 379] on button "Add 1 Photo(s)" at bounding box center [608, 387] width 55 height 21
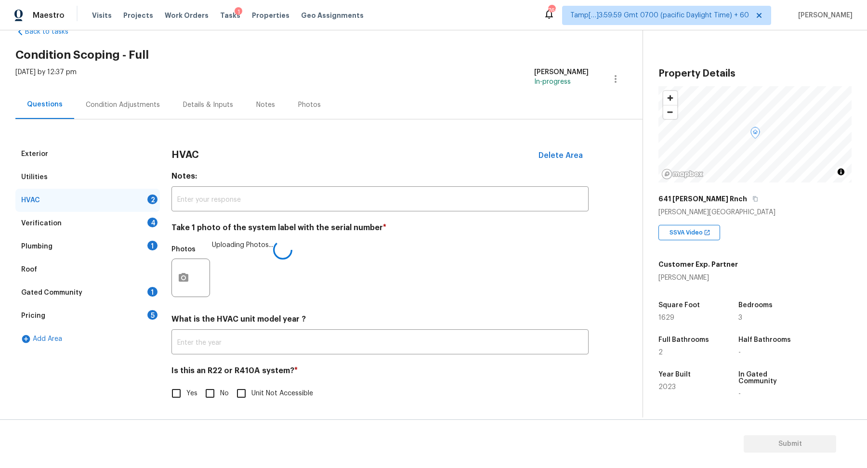
click at [223, 393] on span "No" at bounding box center [224, 394] width 9 height 10
click at [220, 393] on input "No" at bounding box center [210, 393] width 20 height 20
checkbox input "true"
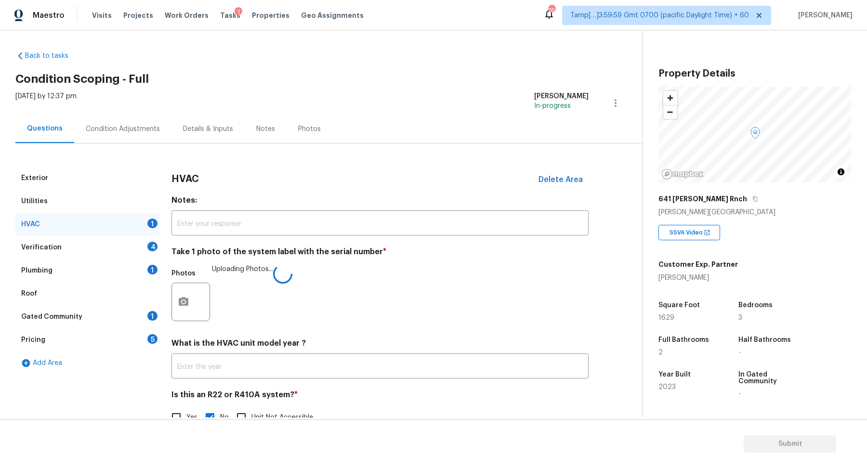
scroll to position [0, 0]
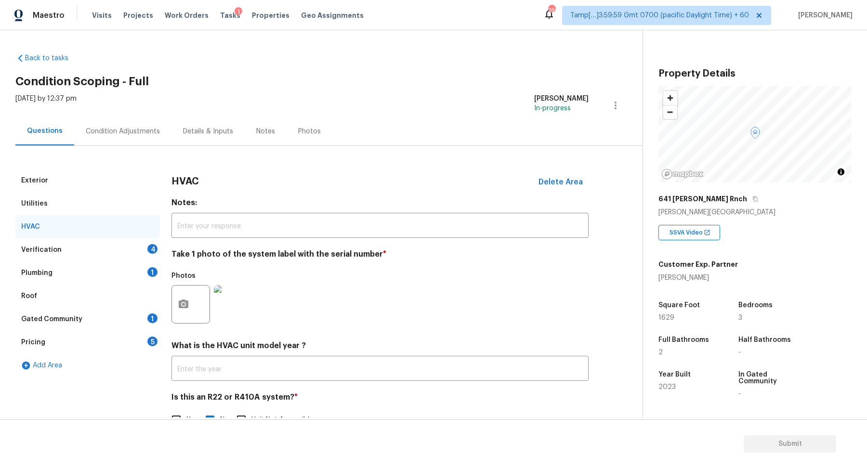
click at [141, 248] on div "Verification 4" at bounding box center [87, 249] width 145 height 23
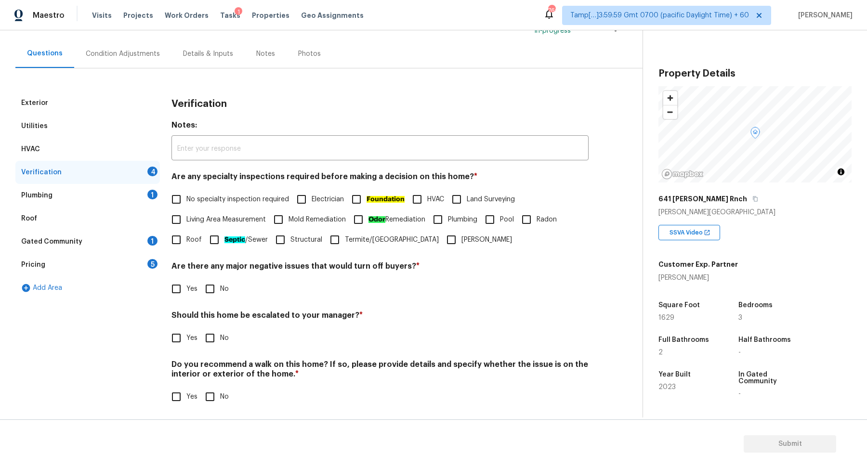
scroll to position [80, 0]
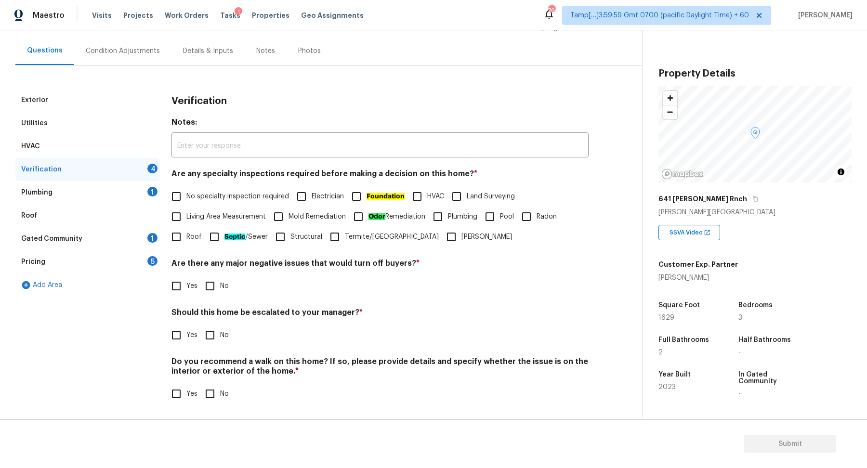
click at [127, 153] on div "HVAC" at bounding box center [87, 146] width 145 height 23
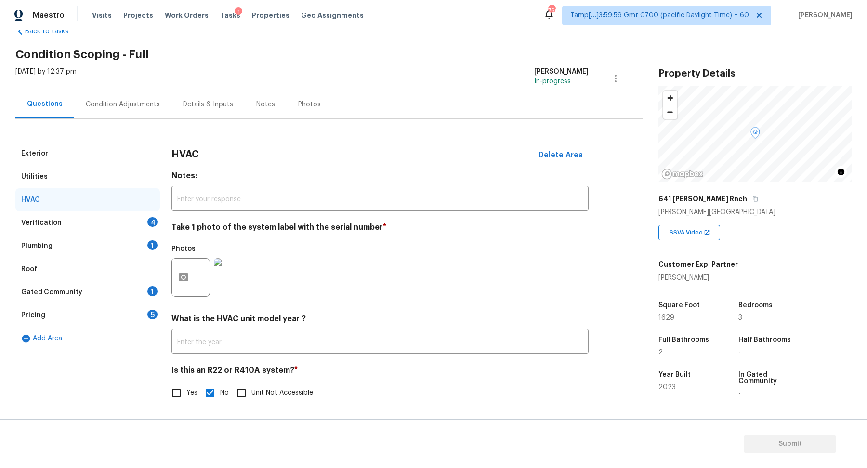
scroll to position [26, 0]
click at [243, 271] on img at bounding box center [233, 278] width 39 height 39
click at [177, 392] on input "Yes" at bounding box center [176, 393] width 20 height 20
checkbox input "true"
checkbox input "false"
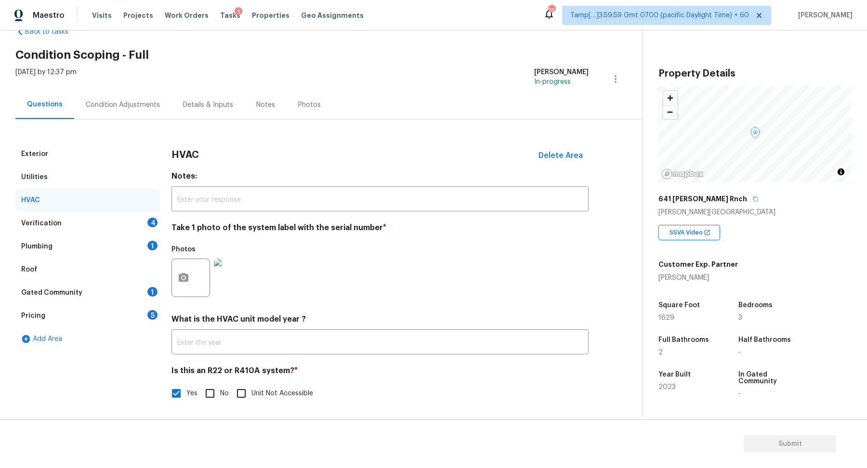
click at [146, 226] on div "Verification 4" at bounding box center [87, 223] width 145 height 23
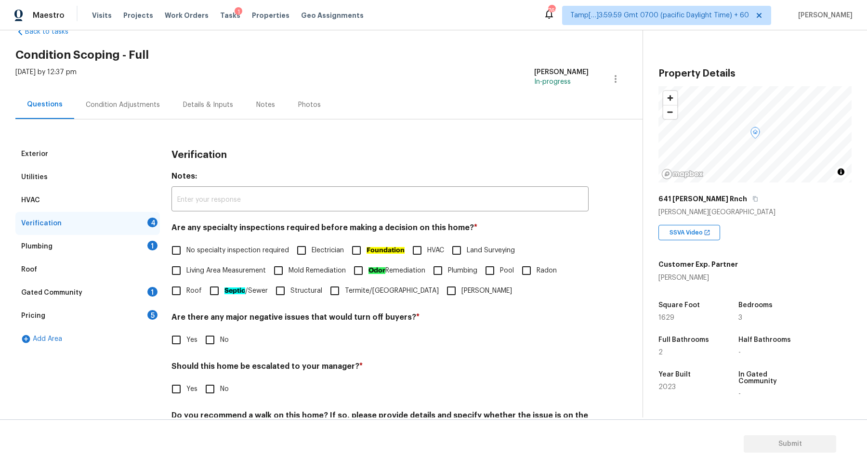
click at [190, 251] on span "No specialty inspection required" at bounding box center [237, 251] width 103 height 10
click at [186, 251] on input "No specialty inspection required" at bounding box center [176, 250] width 20 height 20
checkbox input "true"
click at [213, 339] on input "No" at bounding box center [210, 340] width 20 height 20
checkbox input "true"
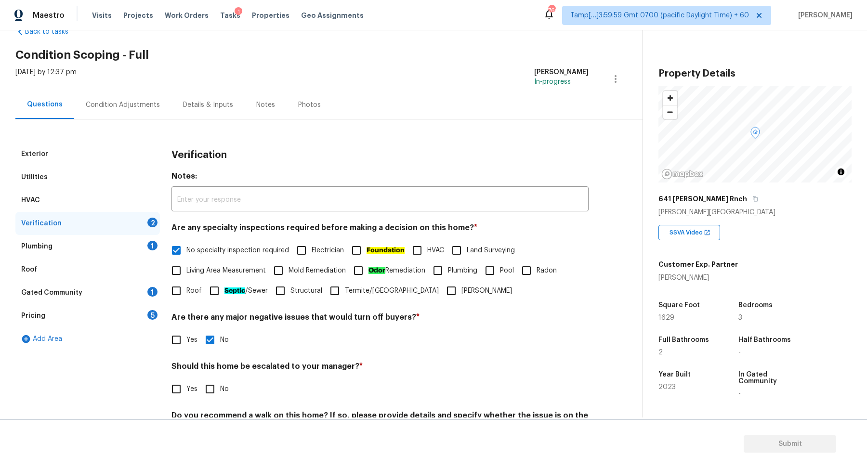
scroll to position [80, 0]
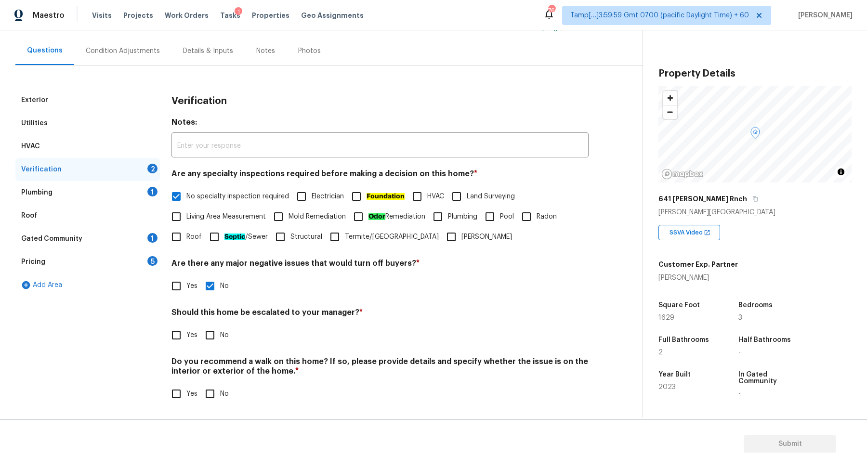
click at [150, 329] on div "Exterior Utilities HVAC Verification 2 Plumbing 1 Roof Gated Community 1 Pricin…" at bounding box center [87, 252] width 145 height 327
click at [169, 331] on input "Yes" at bounding box center [176, 335] width 20 height 20
checkbox input "true"
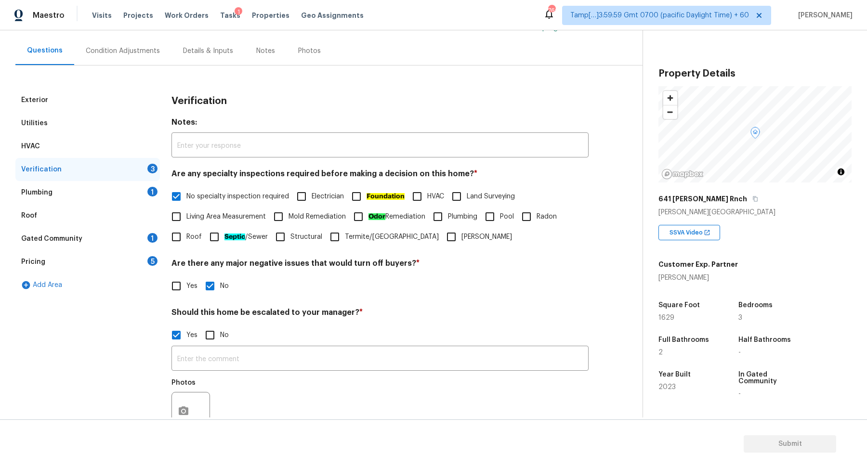
scroll to position [172, 0]
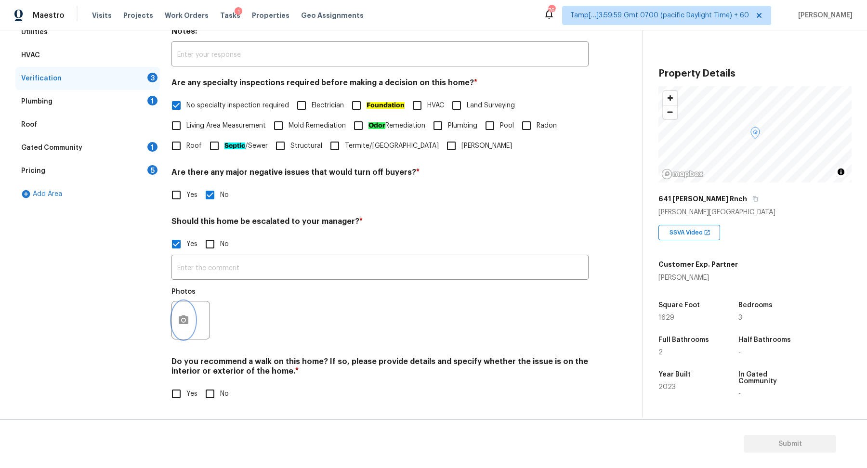
click at [175, 311] on button "button" at bounding box center [183, 321] width 23 height 38
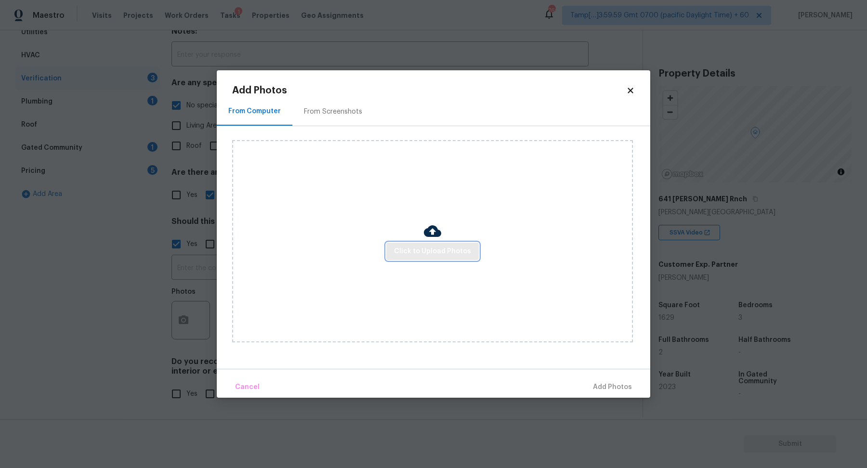
click at [421, 256] on span "Click to Upload Photos" at bounding box center [432, 252] width 77 height 12
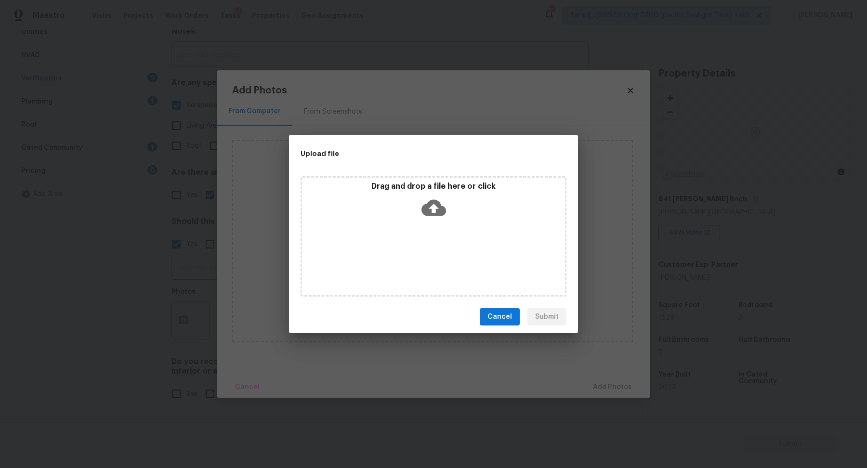
click at [465, 226] on div "Drag and drop a file here or click" at bounding box center [434, 236] width 266 height 120
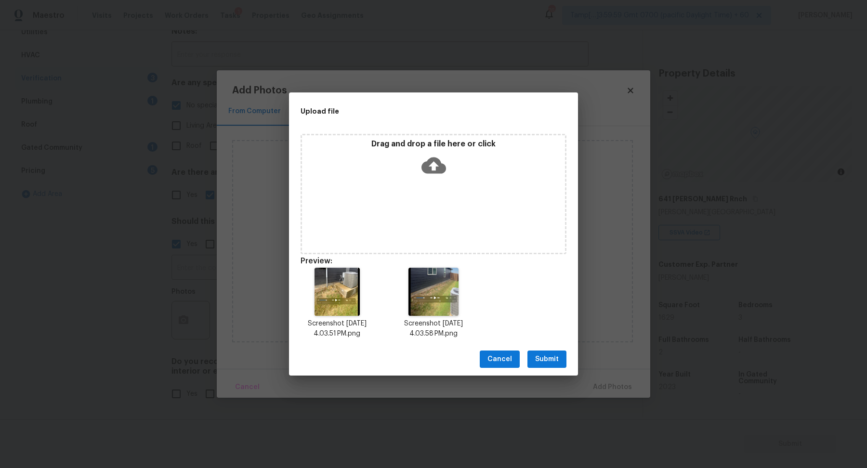
click at [551, 360] on span "Submit" at bounding box center [547, 360] width 24 height 12
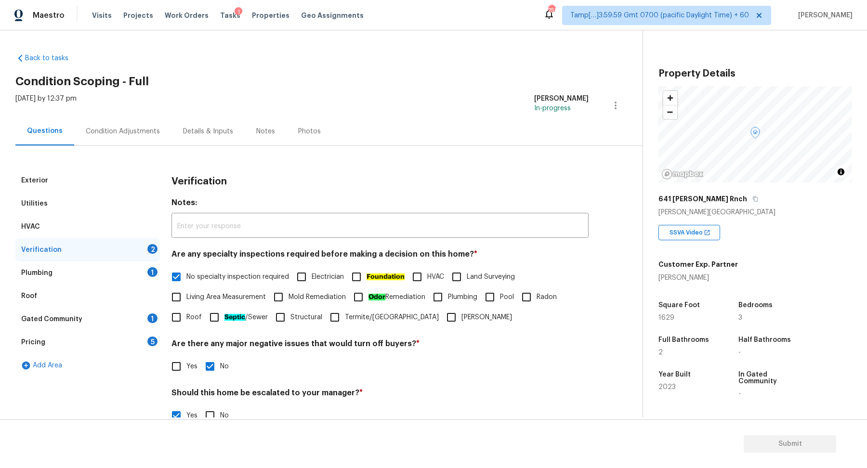
scroll to position [172, 0]
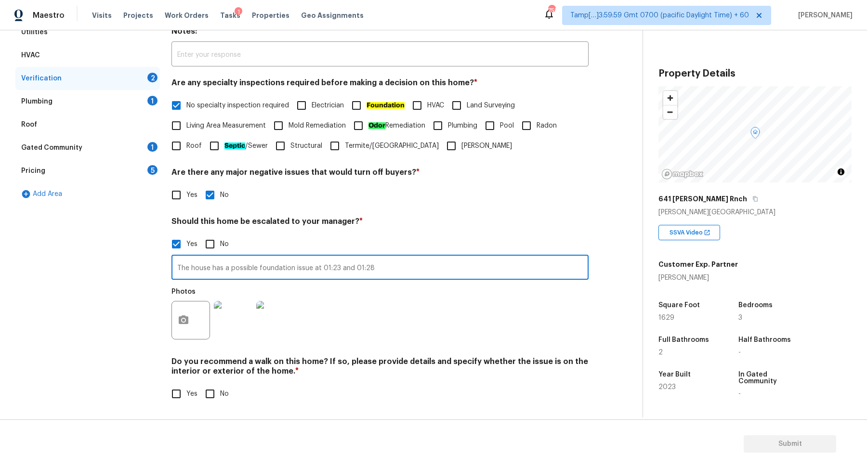
click at [393, 275] on input "The house has a possible foundation issue at 01:23 and 01:28" at bounding box center [380, 268] width 417 height 23
type input "The house has a possible foundation issue at 01:23 and 01:28, unsure its a foun…"
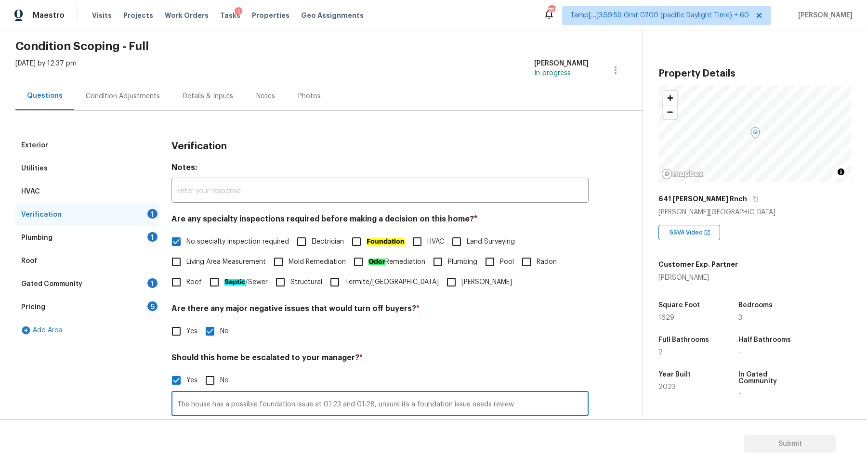
scroll to position [0, 0]
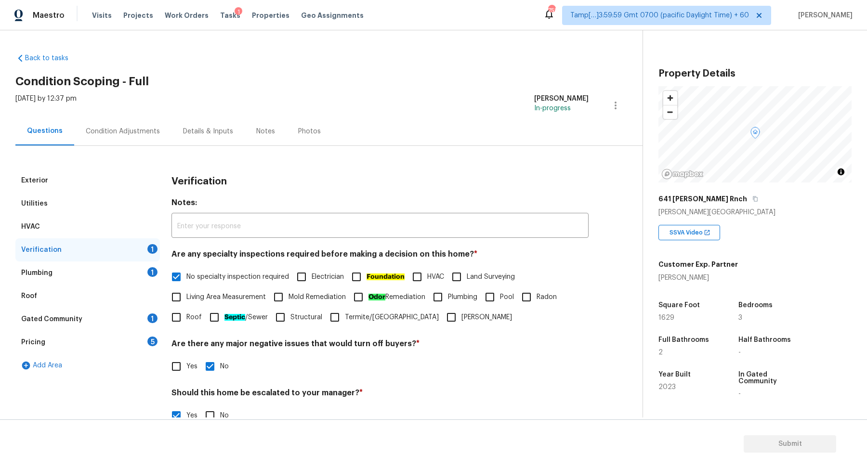
click at [150, 122] on div "Condition Adjustments" at bounding box center [122, 131] width 97 height 28
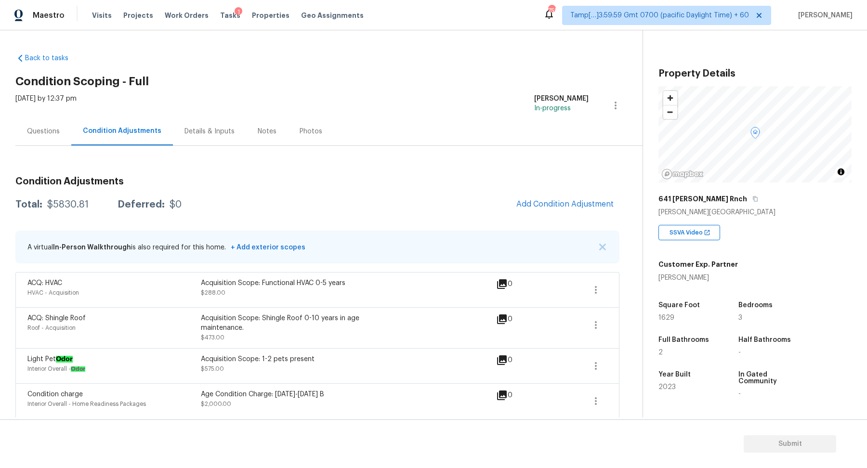
click at [54, 138] on div "Questions" at bounding box center [43, 131] width 56 height 28
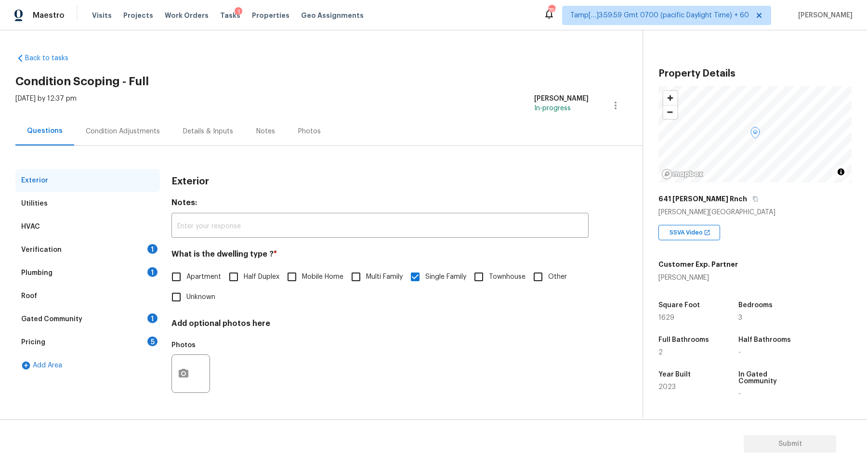
click at [145, 249] on div "Verification 1" at bounding box center [87, 249] width 145 height 23
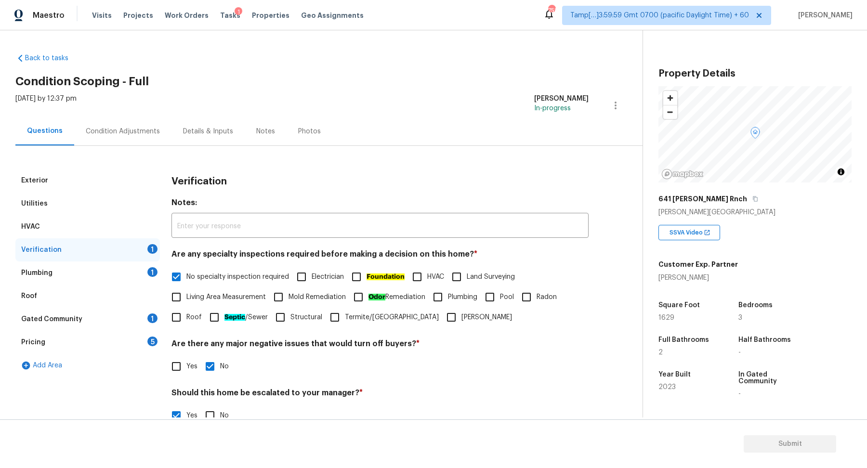
scroll to position [172, 0]
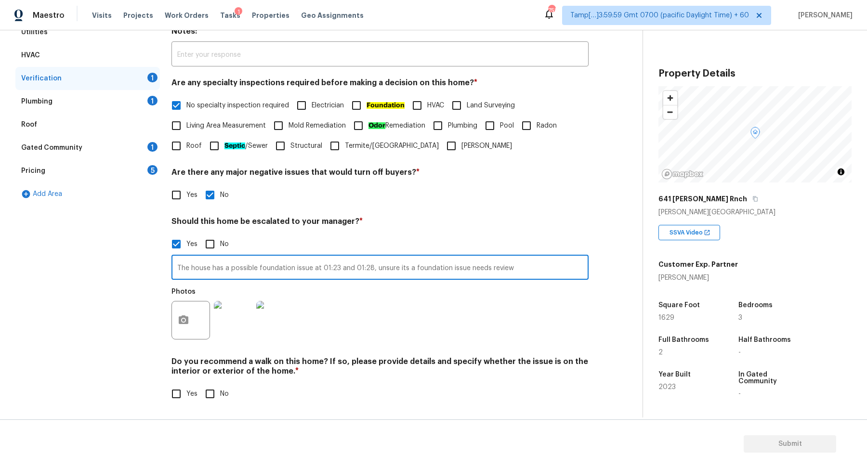
click at [521, 272] on input "The house has a possible foundation issue at 01:23 and 01:28, unsure its a foun…" at bounding box center [380, 268] width 417 height 23
type input "The house has a possible foundation issue at 01:23 and 01:28, unsure its a foun…"
click at [591, 335] on div "Exterior Utilities HVAC Verification 1 Plumbing 1 Roof Gated Community 1 Pricin…" at bounding box center [317, 207] width 604 height 418
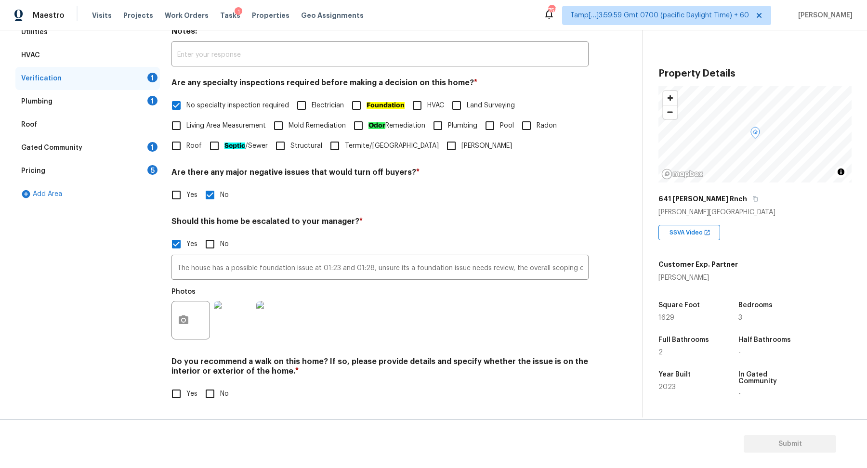
click at [195, 393] on span "Yes" at bounding box center [191, 394] width 11 height 10
click at [186, 393] on input "Yes" at bounding box center [176, 394] width 20 height 20
checkbox input "true"
click at [206, 393] on input "No" at bounding box center [210, 395] width 20 height 20
checkbox input "true"
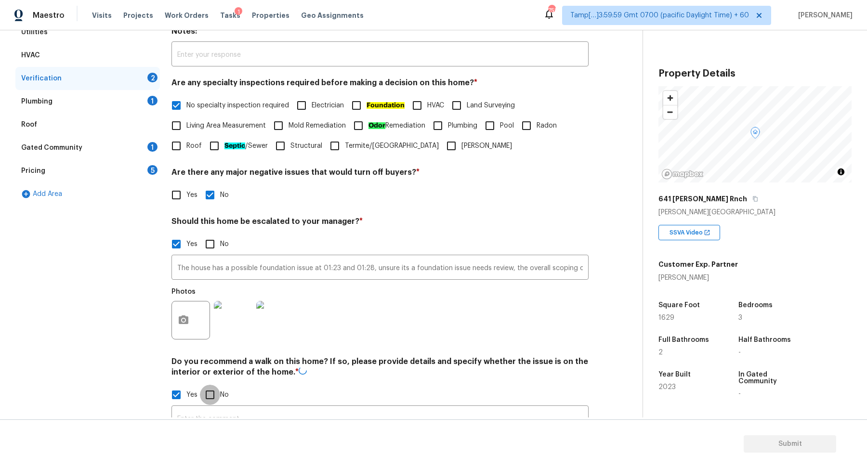
checkbox input "false"
click at [140, 107] on div "Plumbing 1" at bounding box center [87, 101] width 145 height 23
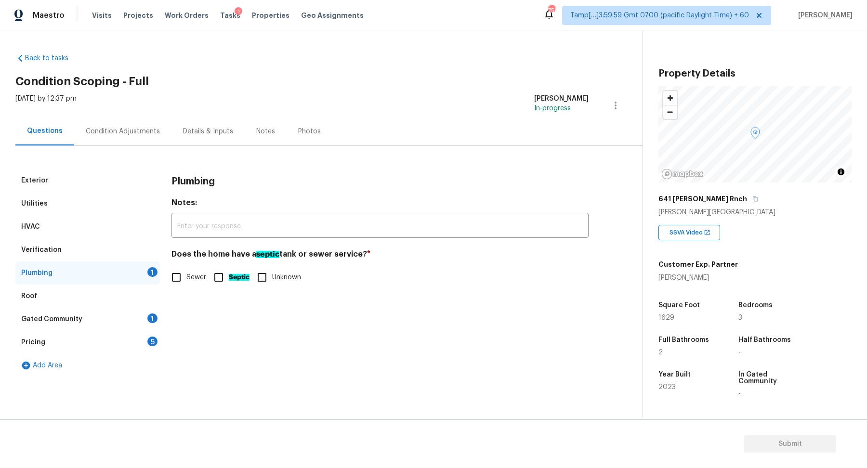
click at [188, 278] on span "Sewer" at bounding box center [196, 278] width 20 height 10
click at [186, 278] on input "Sewer" at bounding box center [176, 277] width 20 height 20
checkbox input "true"
click at [150, 321] on div "1" at bounding box center [152, 319] width 10 height 10
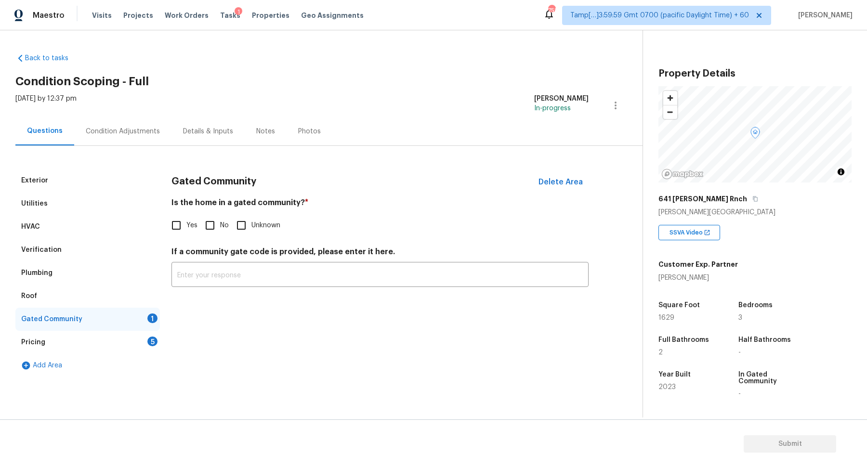
click at [213, 232] on input "No" at bounding box center [210, 225] width 20 height 20
checkbox input "true"
click at [152, 341] on div "5" at bounding box center [152, 342] width 10 height 10
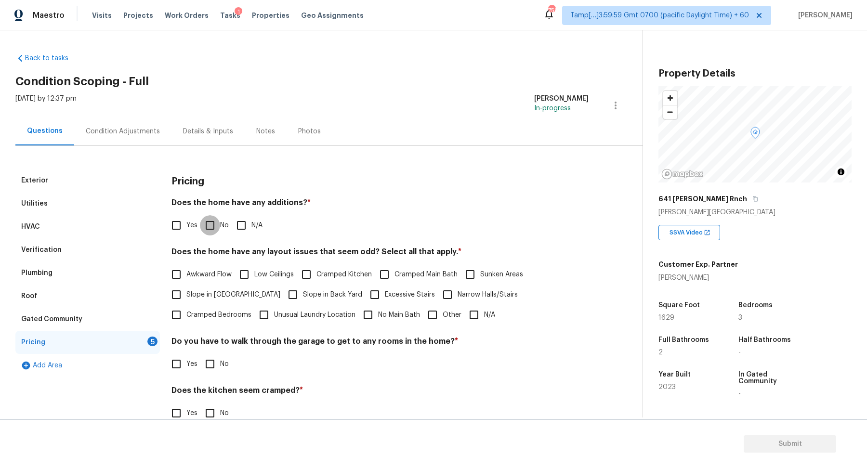
click at [219, 227] on input "No" at bounding box center [210, 225] width 20 height 20
checkbox input "true"
click at [215, 294] on span "Slope in Front Yard" at bounding box center [233, 295] width 94 height 10
click at [186, 294] on input "Slope in Front Yard" at bounding box center [176, 295] width 20 height 20
checkbox input "true"
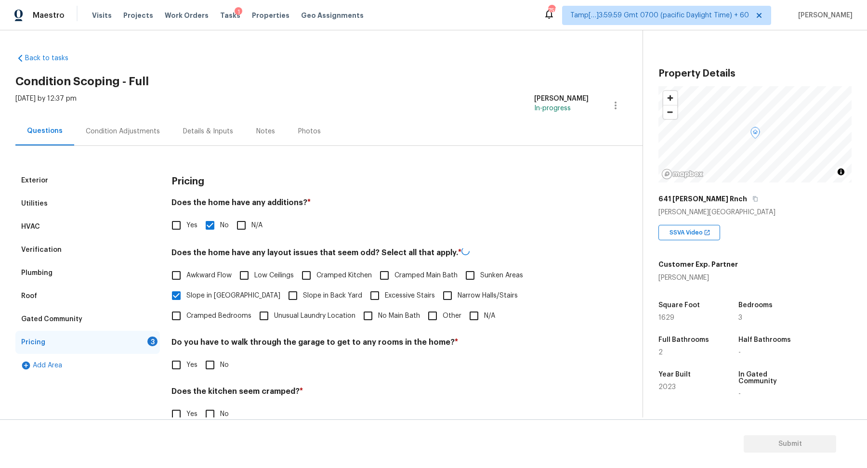
click at [303, 297] on span "Slope in Back Yard" at bounding box center [332, 296] width 59 height 10
click at [283, 297] on input "Slope in Back Yard" at bounding box center [293, 296] width 20 height 20
checkbox input "true"
click at [207, 359] on input "No" at bounding box center [210, 364] width 20 height 20
checkbox input "true"
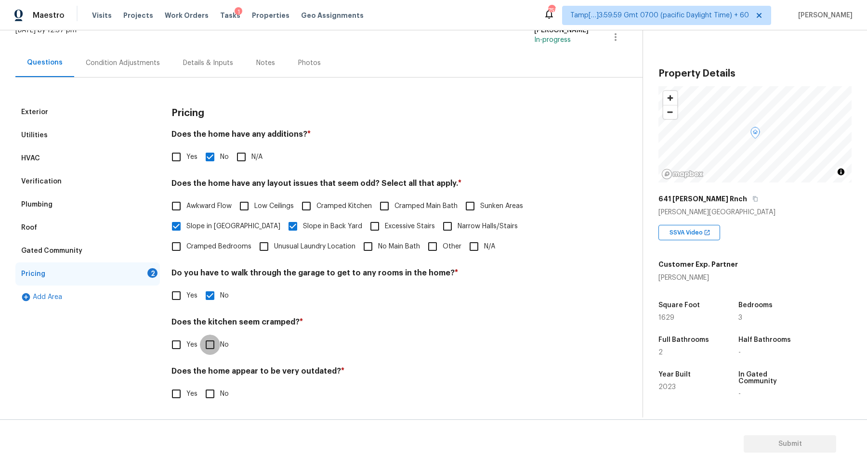
click at [200, 335] on input "No" at bounding box center [210, 345] width 20 height 20
checkbox input "true"
click at [200, 383] on input "No" at bounding box center [210, 393] width 20 height 20
checkbox input "true"
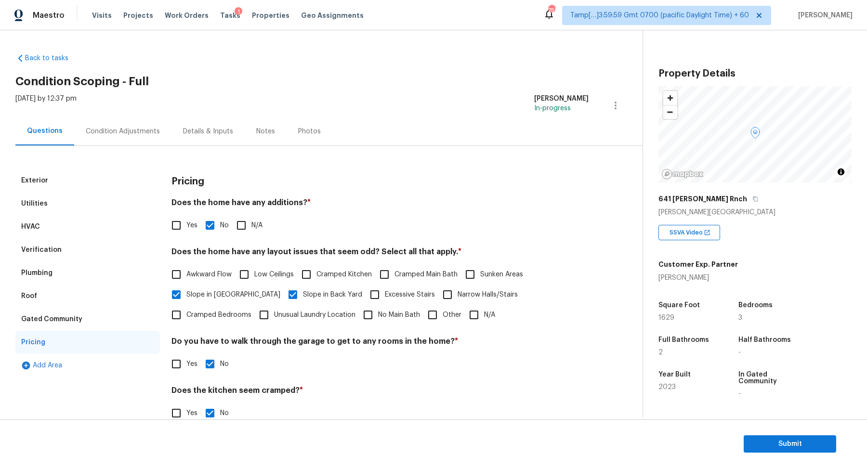
click at [143, 146] on div "Exterior Utilities HVAC Verification Plumbing Roof Gated Community Pricing Add …" at bounding box center [317, 315] width 604 height 338
click at [147, 136] on div "Condition Adjustments" at bounding box center [122, 131] width 97 height 28
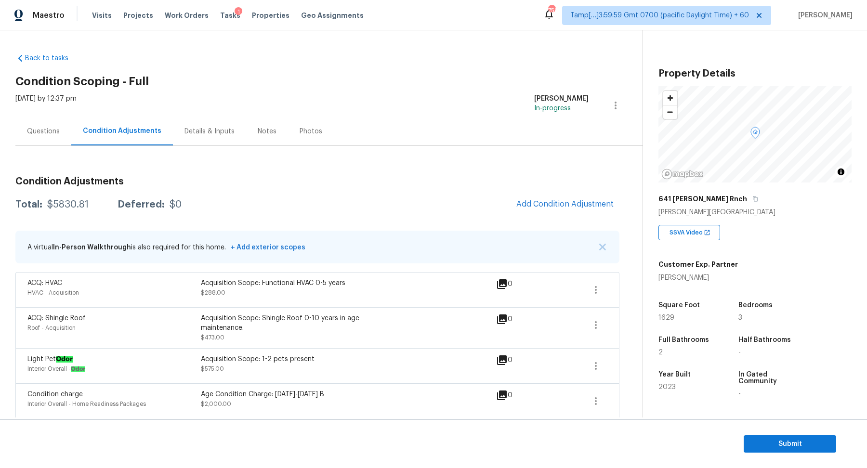
click at [78, 208] on div "$5830.81" at bounding box center [67, 205] width 41 height 10
copy div "$5830.81"
click at [55, 134] on div "Questions" at bounding box center [43, 132] width 33 height 10
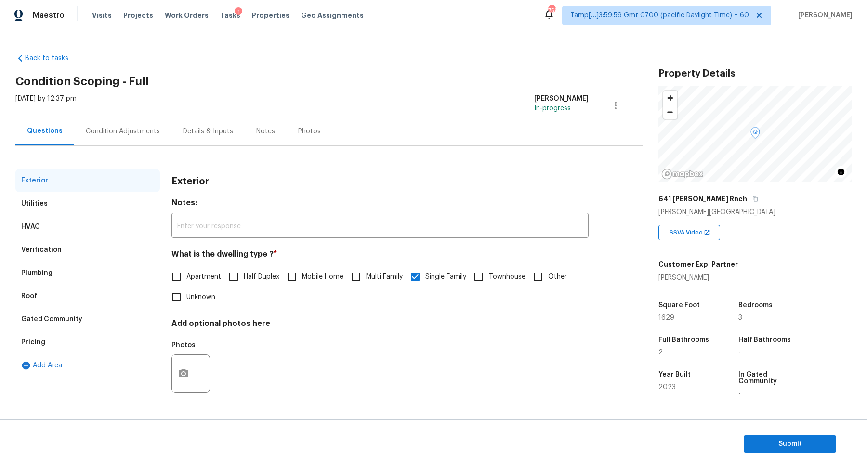
click at [71, 251] on div "Verification" at bounding box center [87, 249] width 145 height 23
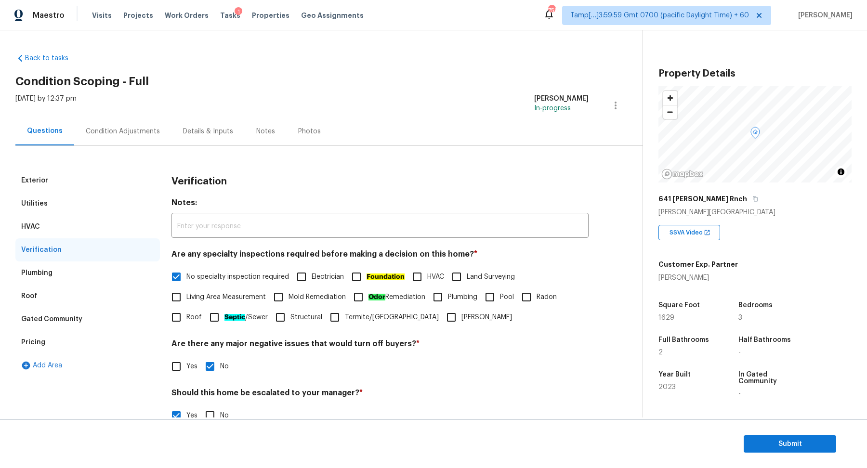
scroll to position [172, 0]
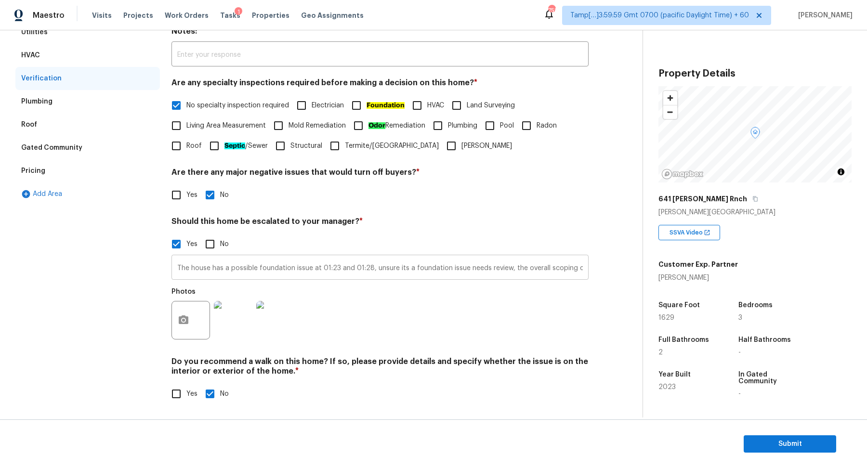
click at [194, 269] on input "The house has a possible foundation issue at 01:23 and 01:28, unsure its a foun…" at bounding box center [380, 268] width 417 height 23
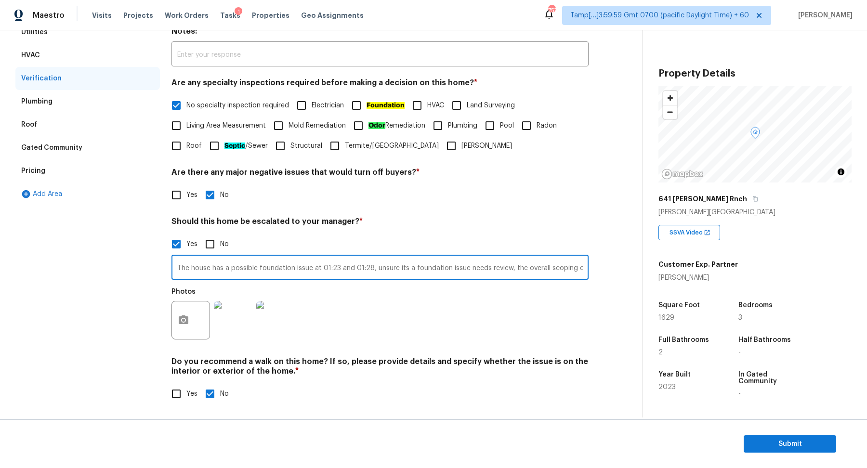
click at [370, 269] on input "The house has a possible foundation issue at 01:23 and 01:28, unsure its a foun…" at bounding box center [380, 268] width 417 height 23
paste input "https://opendoor-admin-client-upload-production.s3.amazonaws.com/uploads/Cake/S…"
type input "The house has a possible foundation issue at 01:23 and 01:28 in https://opendoo…"
click at [509, 229] on h4 "Should this home be escalated to your manager? *" at bounding box center [380, 223] width 417 height 13
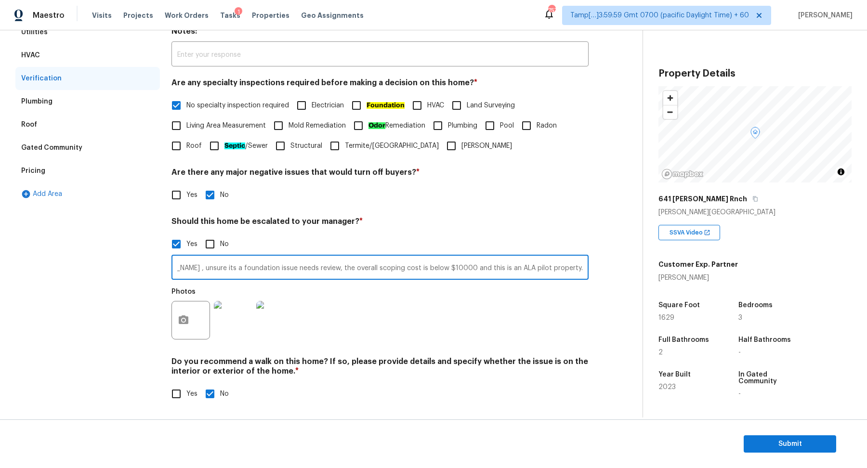
scroll to position [0, 0]
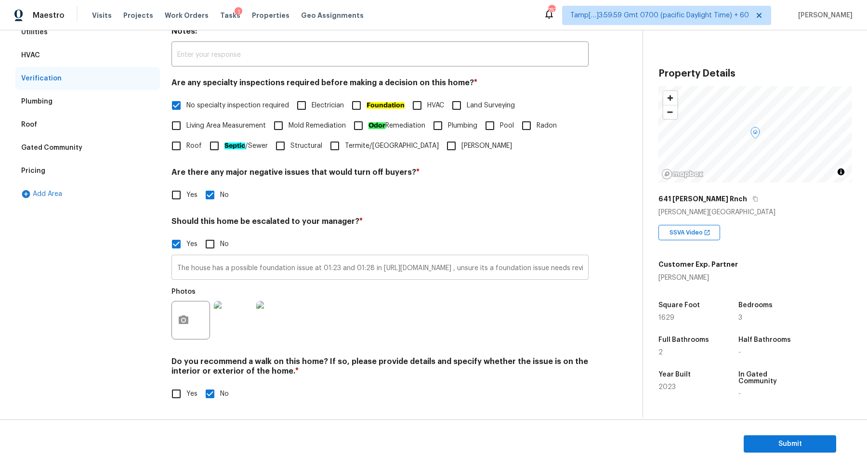
click at [206, 269] on input "The house has a possible foundation issue at 01:23 and 01:28 in https://opendoo…" at bounding box center [380, 268] width 417 height 23
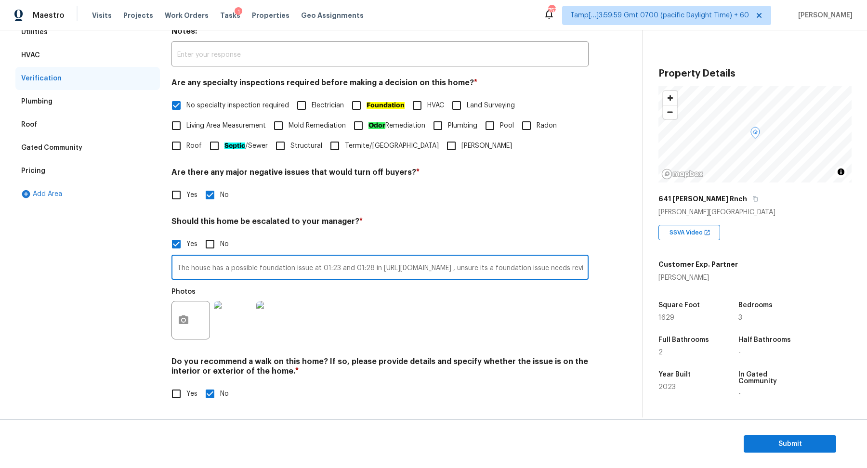
scroll to position [0, 1746]
click at [70, 167] on div "Pricing" at bounding box center [87, 170] width 145 height 23
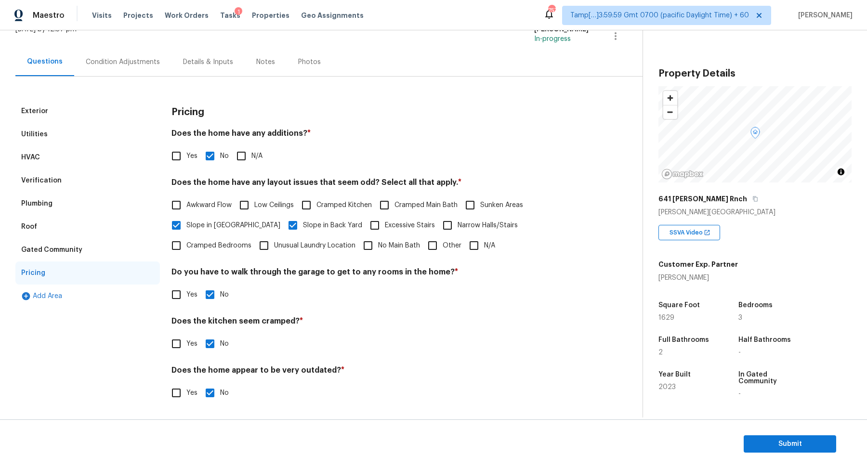
scroll to position [68, 0]
click at [146, 62] on div "Condition Adjustments" at bounding box center [123, 63] width 74 height 10
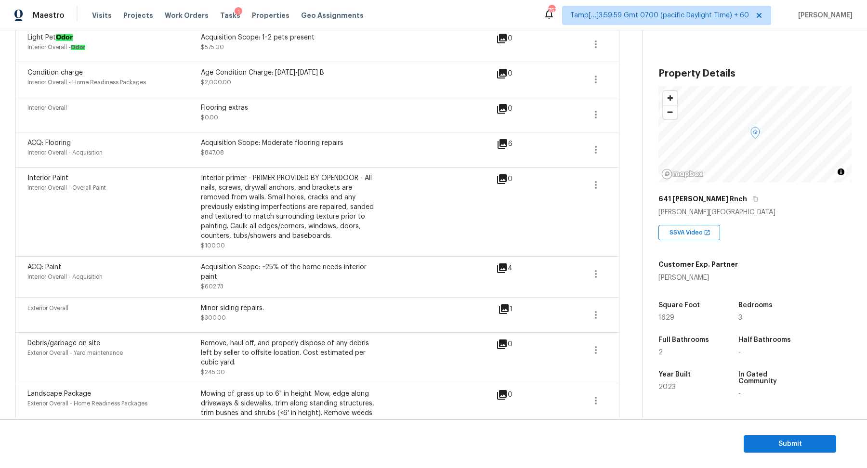
scroll to position [467, 0]
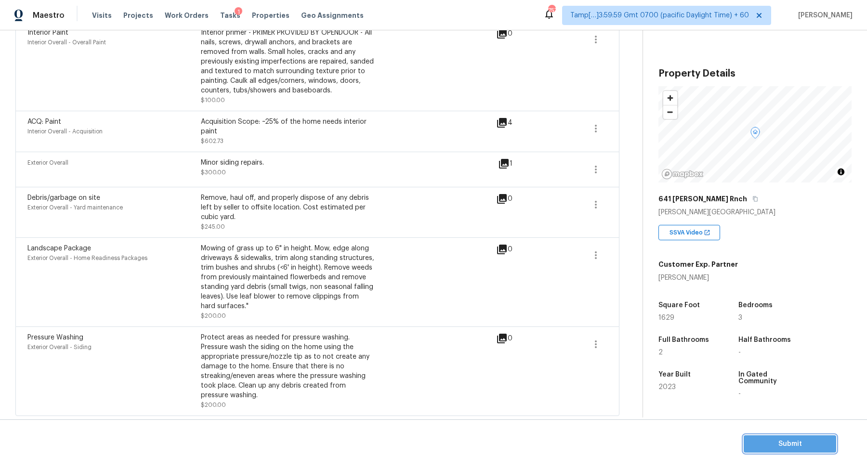
click at [780, 438] on span "Submit" at bounding box center [790, 444] width 77 height 12
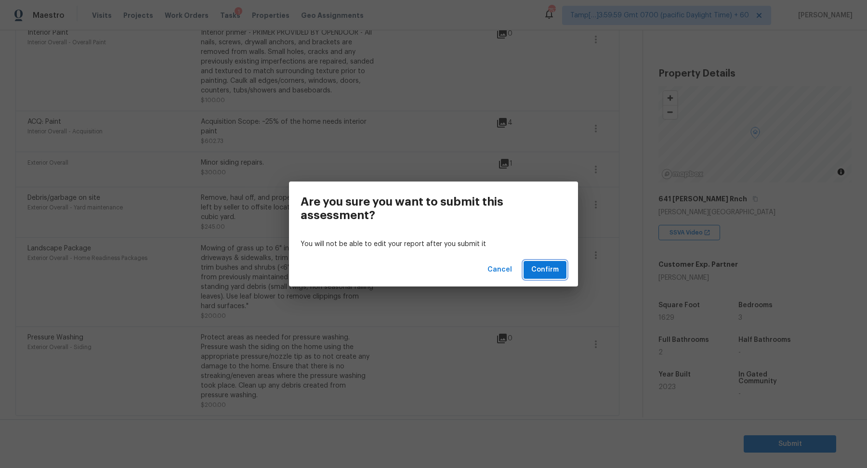
click at [538, 269] on span "Confirm" at bounding box center [544, 270] width 27 height 12
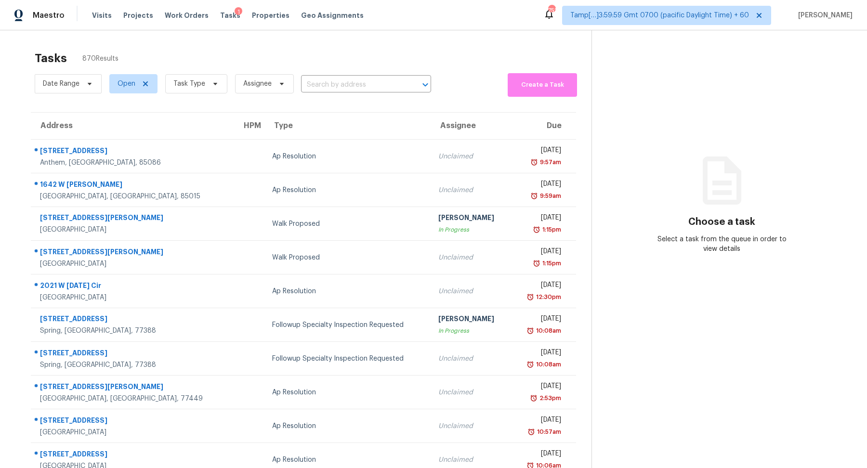
click at [193, 93] on span "Task Type" at bounding box center [193, 83] width 70 height 25
click at [200, 87] on span "Task Type" at bounding box center [189, 84] width 32 height 10
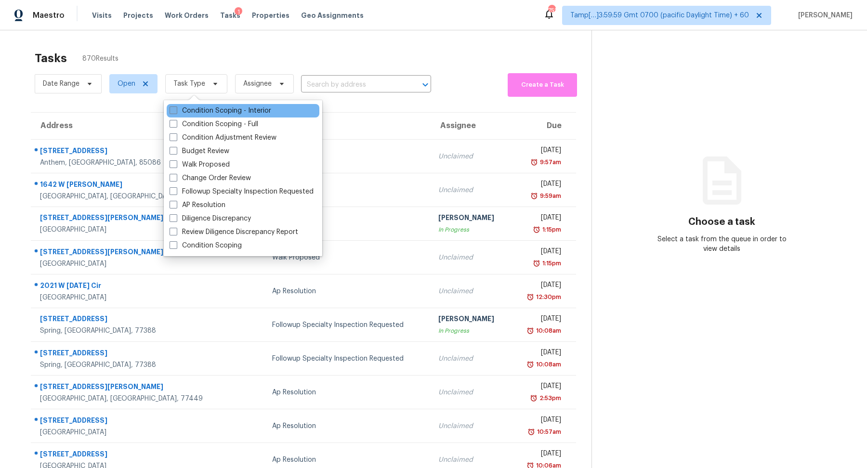
click at [206, 110] on label "Condition Scoping - Interior" at bounding box center [221, 111] width 102 height 10
click at [176, 110] on input "Condition Scoping - Interior" at bounding box center [173, 109] width 6 height 6
checkbox input "true"
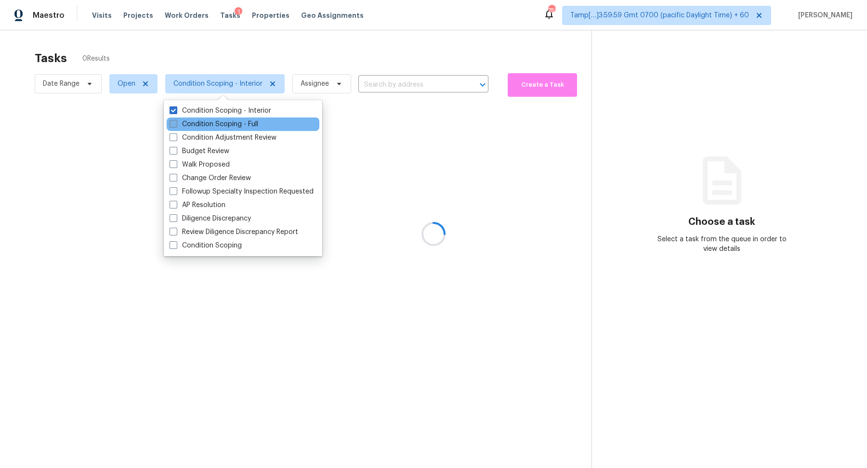
click at [207, 124] on label "Condition Scoping - Full" at bounding box center [214, 124] width 89 height 10
click at [176, 124] on input "Condition Scoping - Full" at bounding box center [173, 122] width 6 height 6
checkbox input "true"
click at [275, 63] on div at bounding box center [433, 234] width 867 height 468
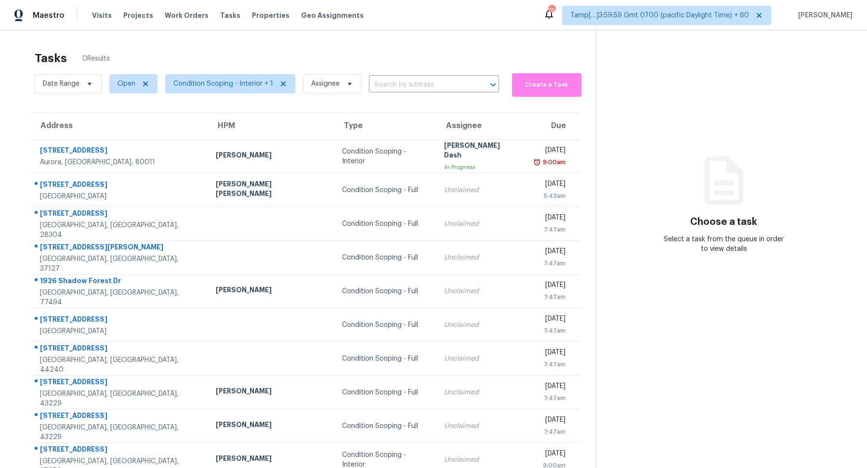
click at [356, 68] on div "Tasks 0 Results" at bounding box center [315, 58] width 561 height 25
click at [249, 90] on span "Condition Scoping - Interior + 1" at bounding box center [230, 83] width 130 height 19
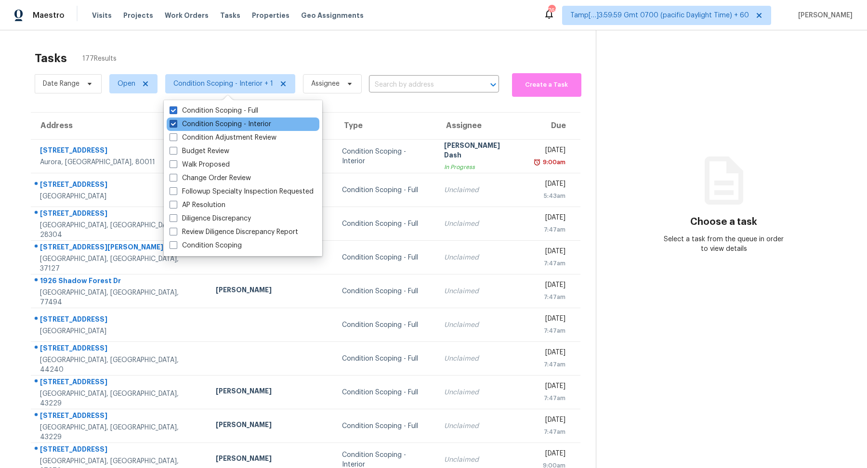
click at [256, 128] on label "Condition Scoping - Interior" at bounding box center [221, 124] width 102 height 10
click at [176, 126] on input "Condition Scoping - Interior" at bounding box center [173, 122] width 6 height 6
checkbox input "false"
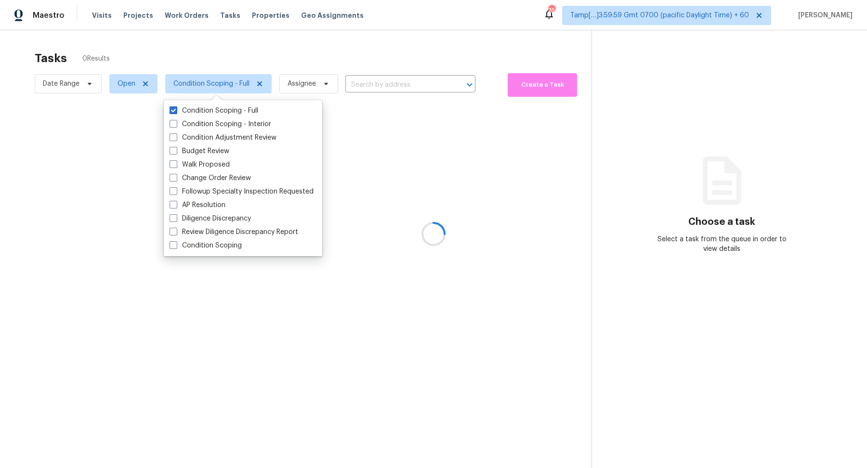
click at [330, 54] on div at bounding box center [433, 234] width 867 height 468
